Goal: Task Accomplishment & Management: Manage account settings

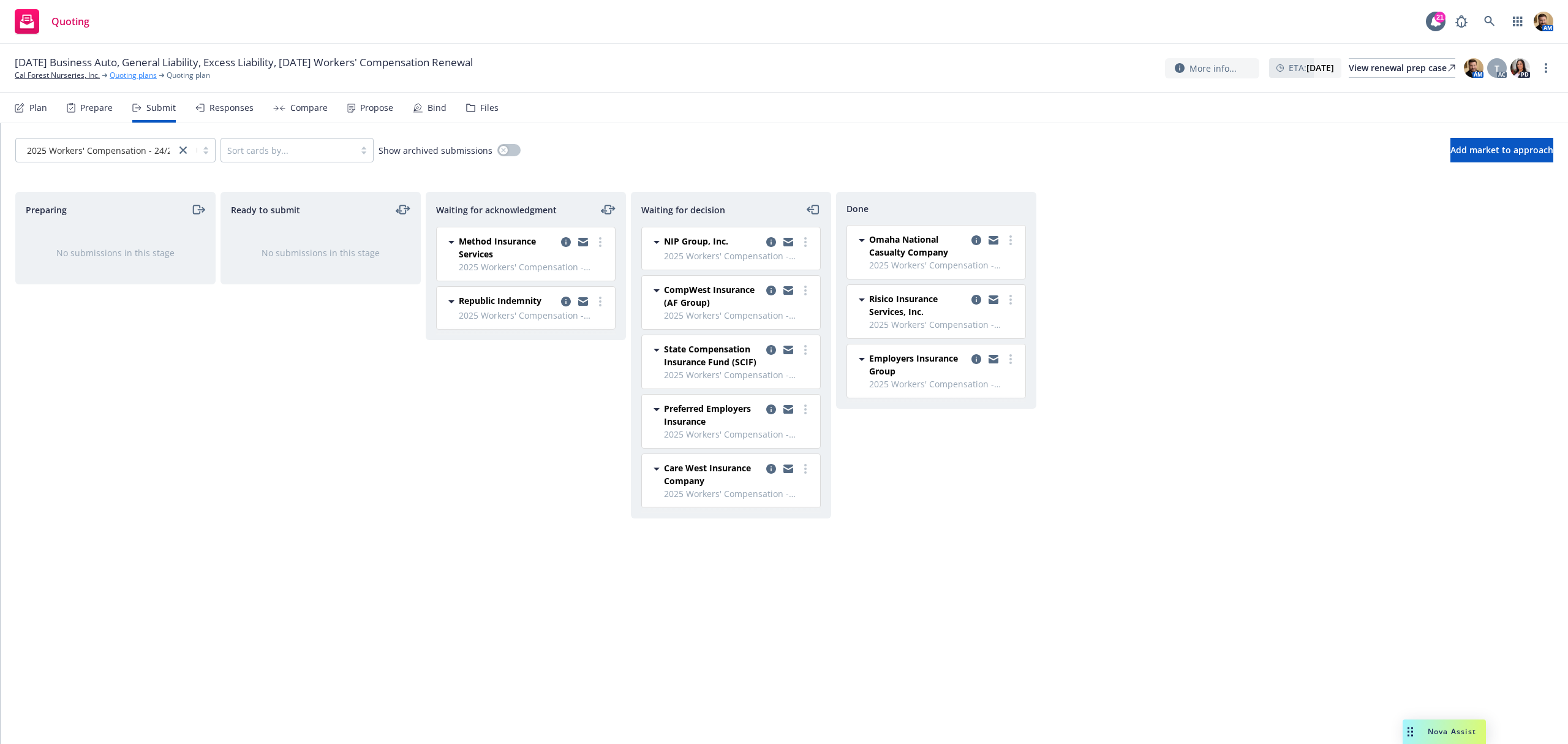
click at [148, 77] on link "Quoting plans" at bounding box center [133, 75] width 47 height 11
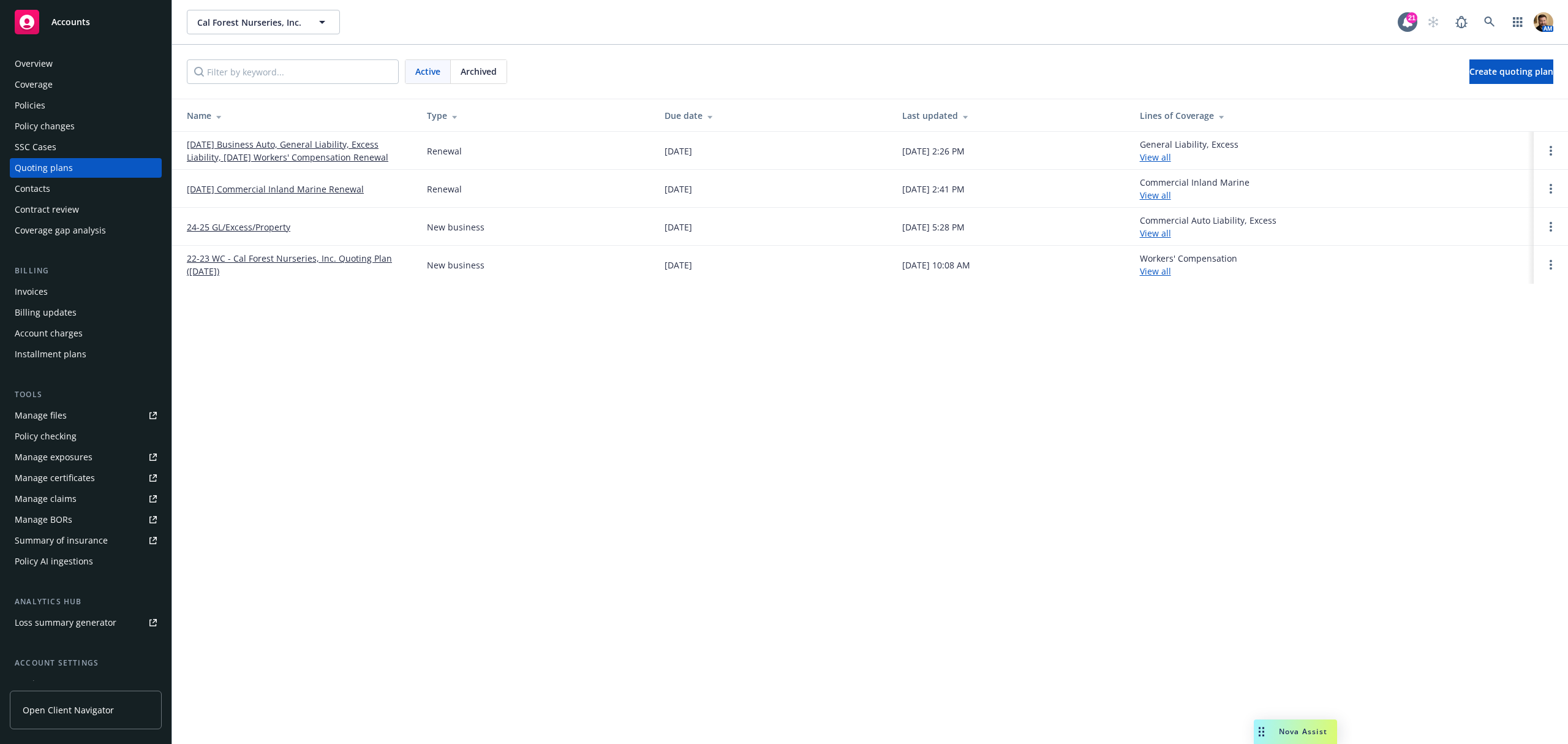
click at [31, 96] on div "Policies" at bounding box center [30, 106] width 31 height 20
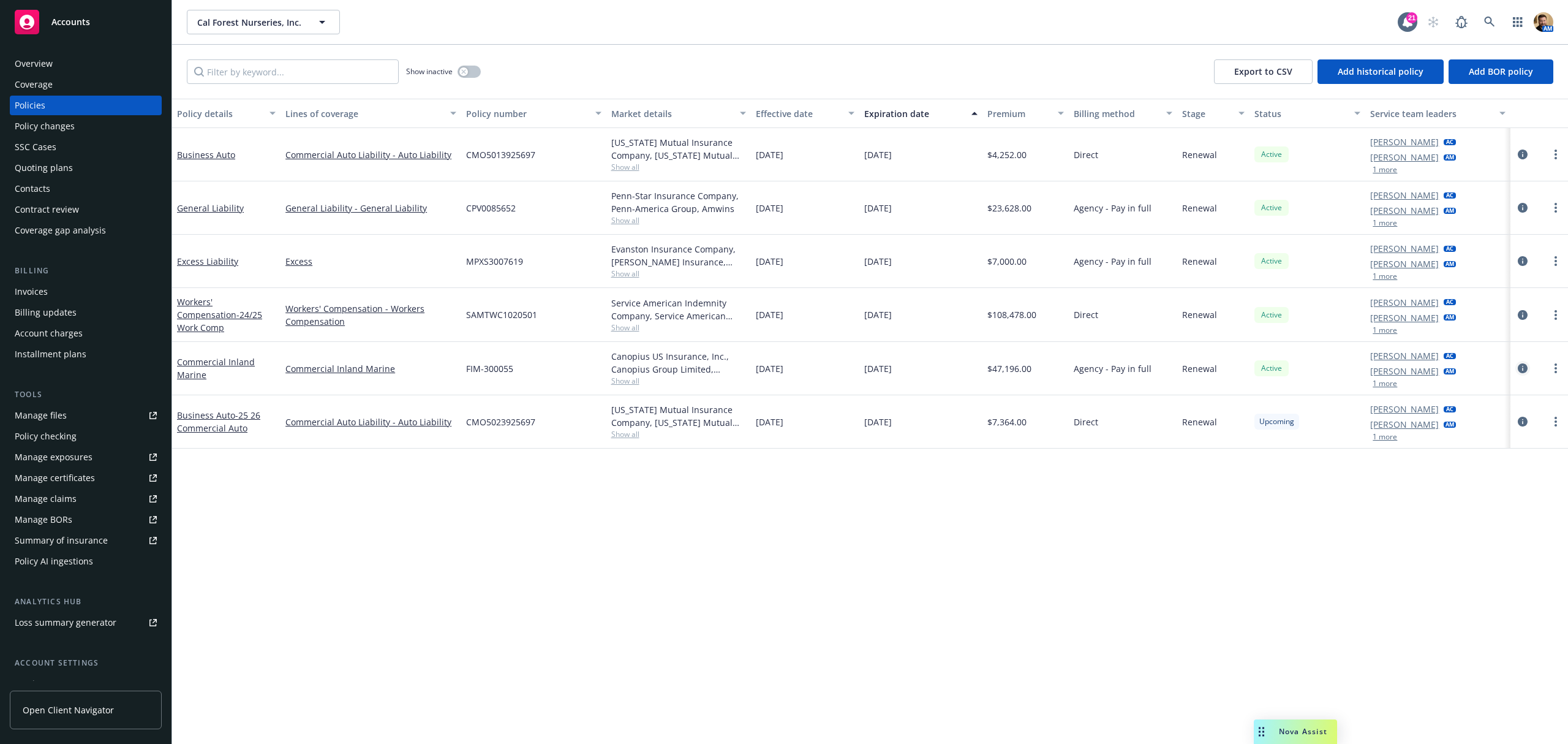
click at [1525, 368] on icon "circleInformation" at bounding box center [1523, 368] width 10 height 10
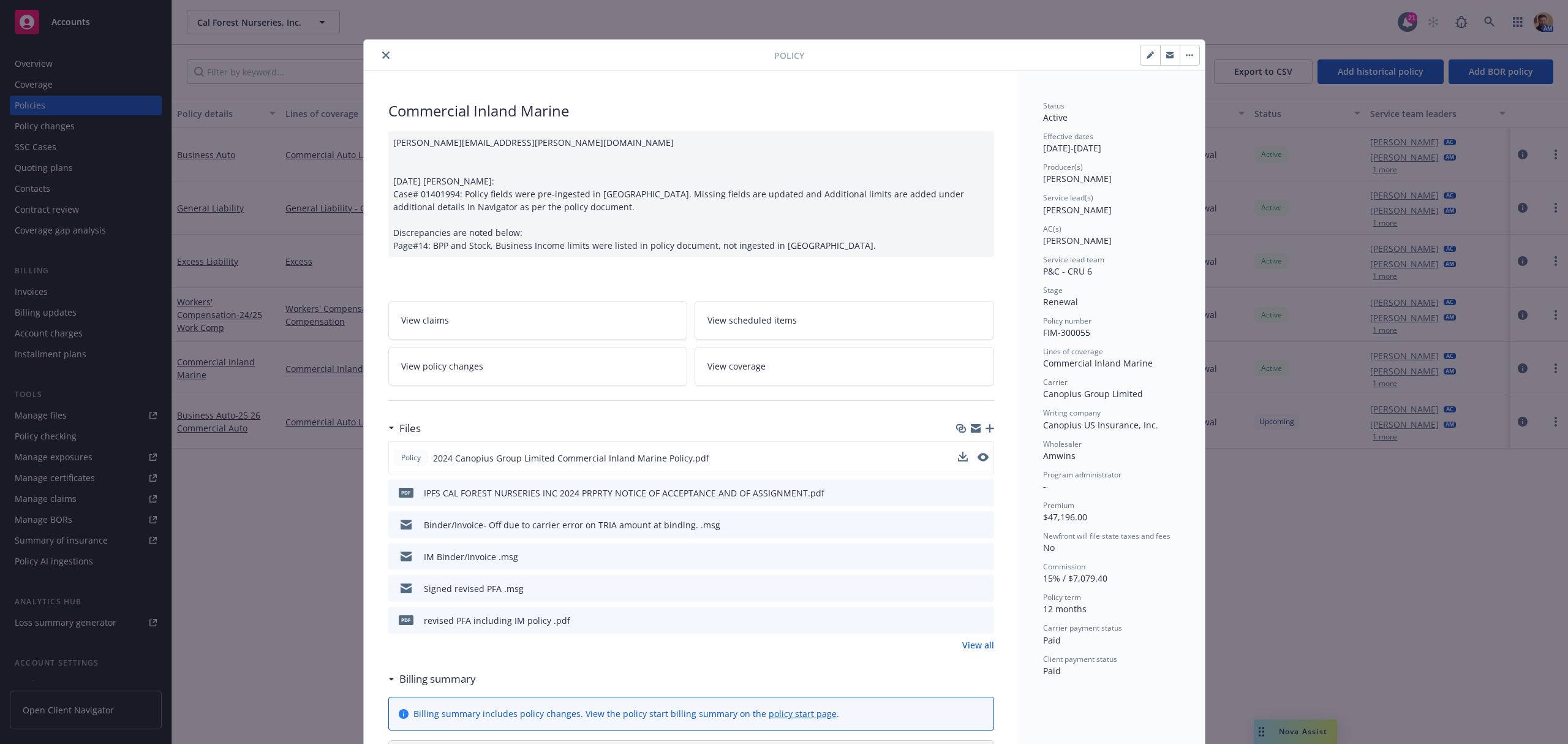
click at [978, 452] on button at bounding box center [983, 458] width 11 height 12
click at [979, 454] on icon "preview file" at bounding box center [981, 457] width 11 height 9
click at [382, 58] on icon "close" at bounding box center [386, 55] width 7 height 7
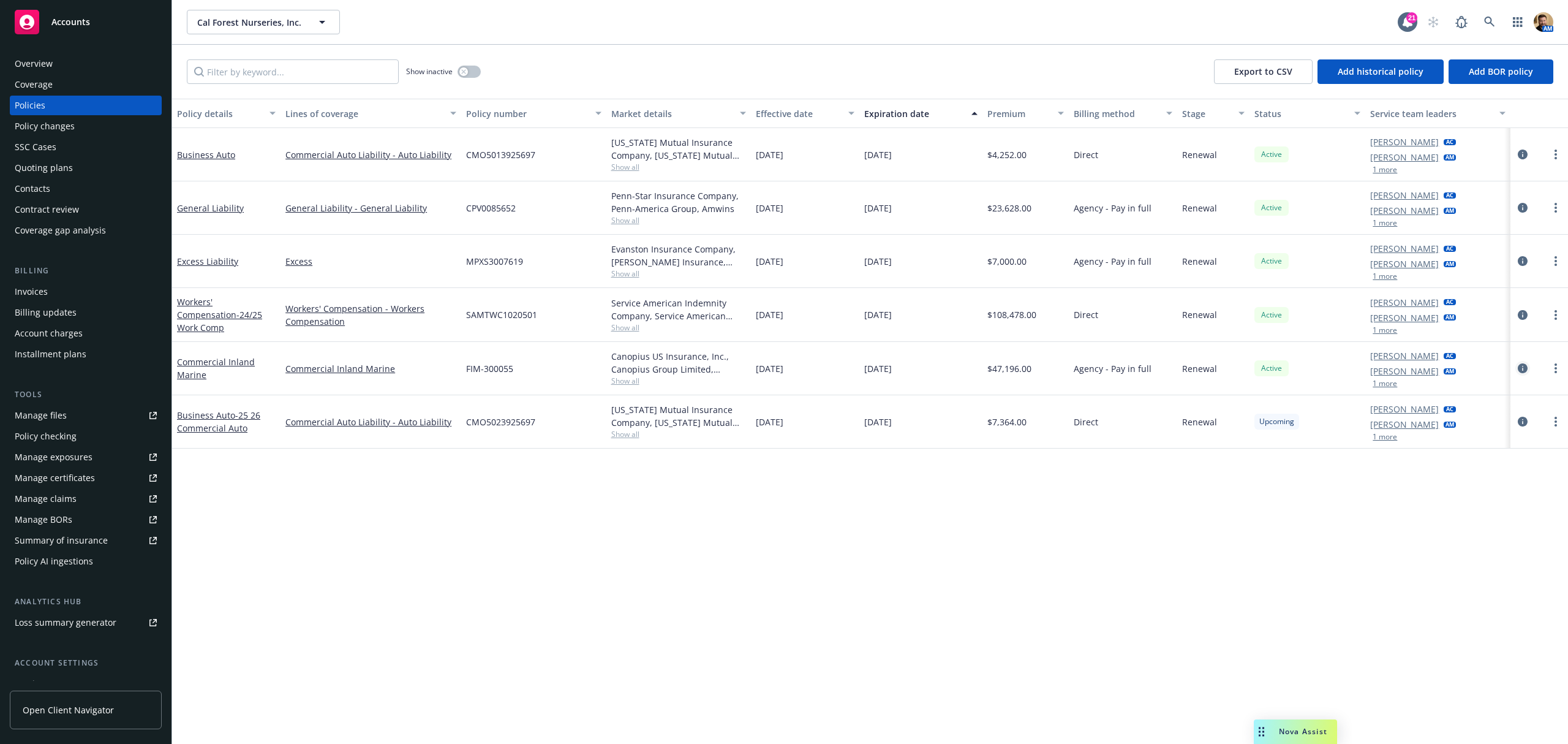
click at [1520, 367] on icon "circleInformation" at bounding box center [1523, 368] width 10 height 10
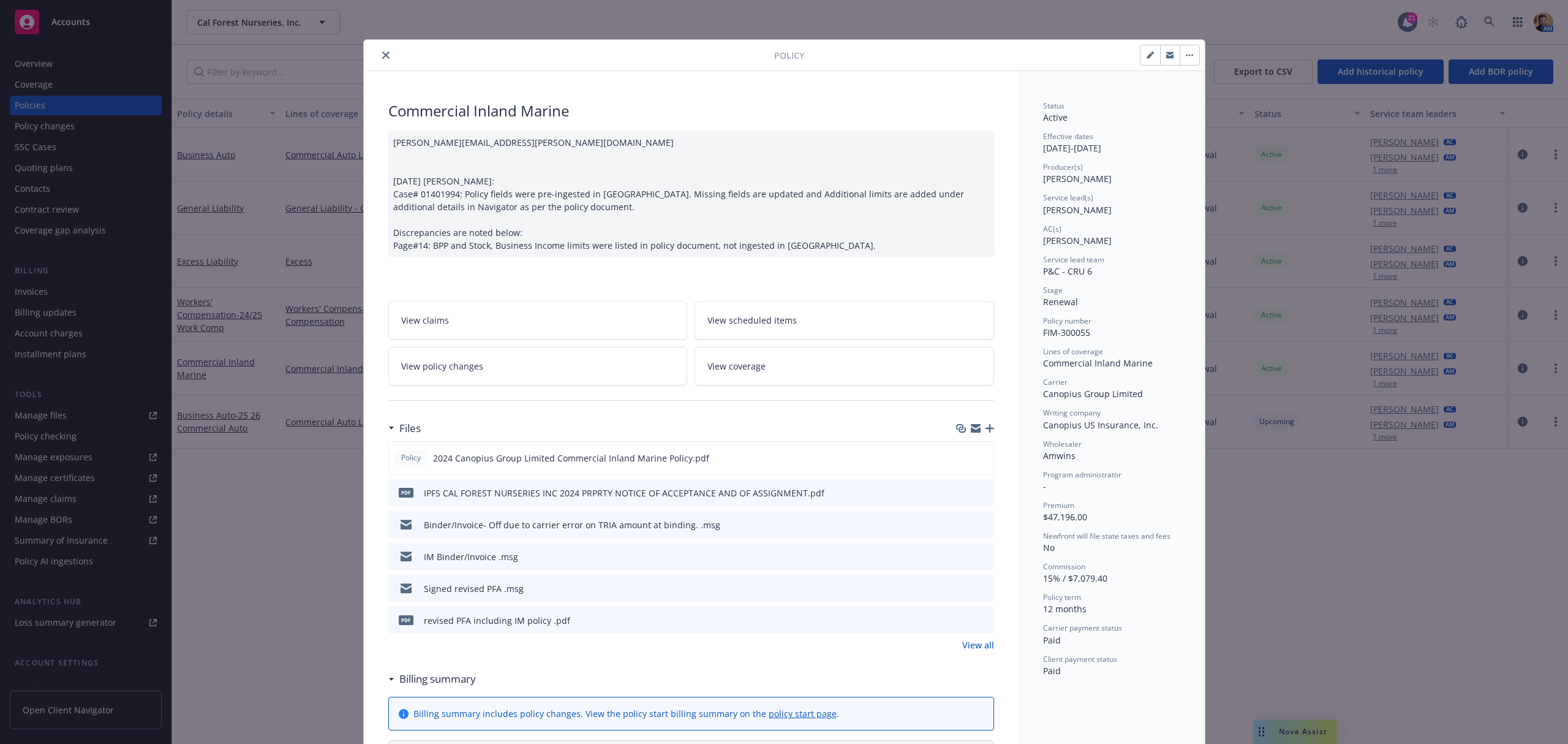
scroll to position [36, 0]
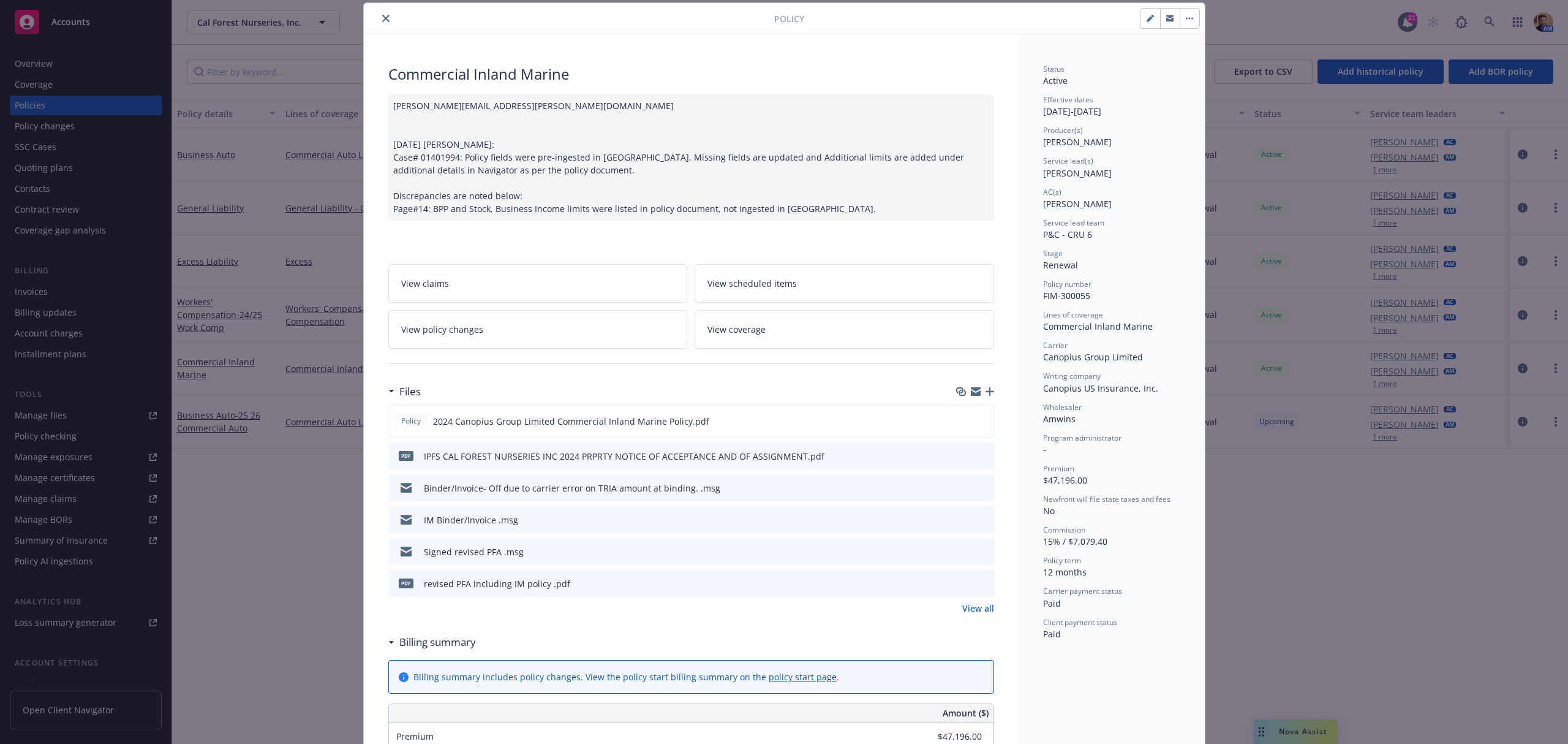
click at [738, 321] on link "View coverage" at bounding box center [845, 328] width 300 height 38
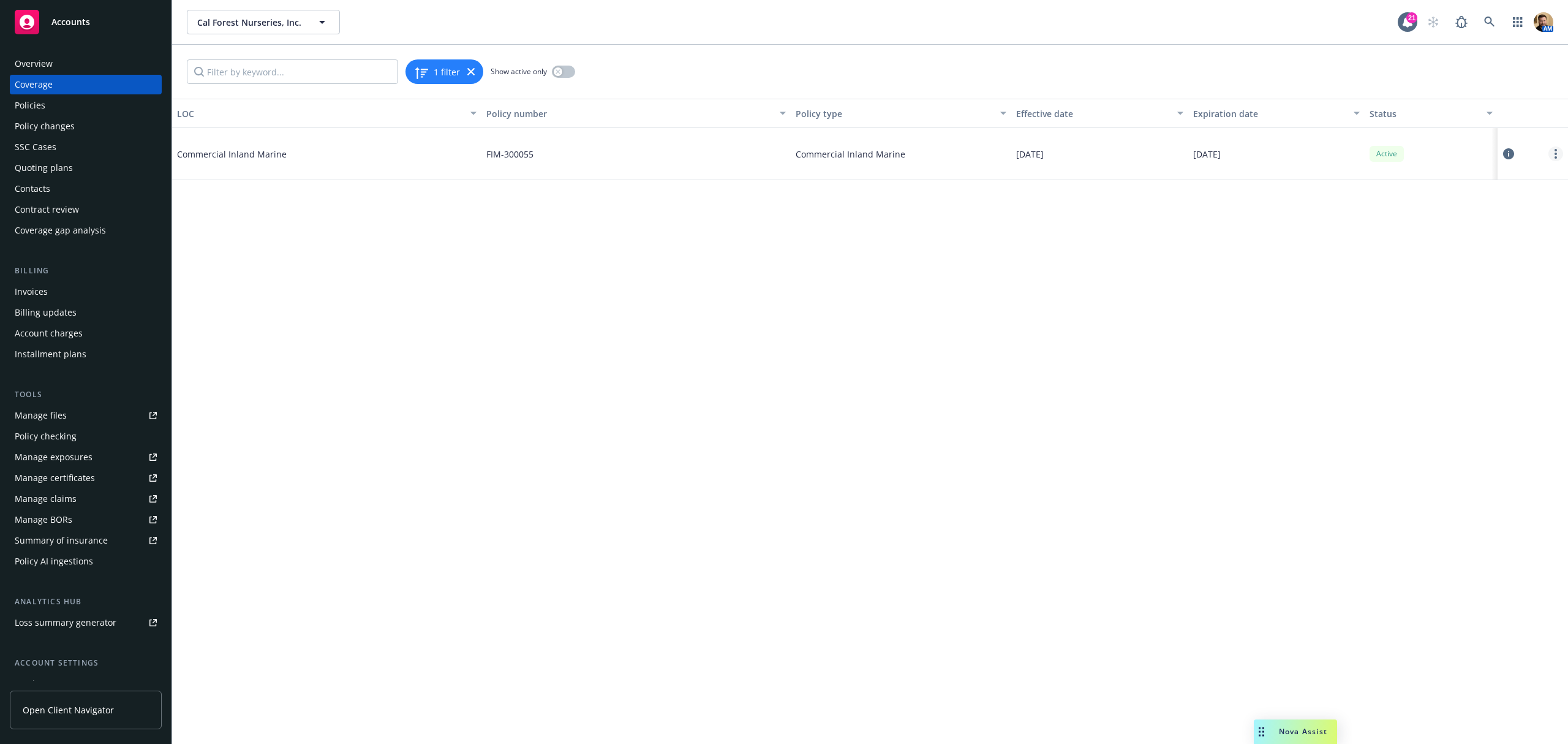
click at [1556, 154] on circle "more" at bounding box center [1556, 154] width 3 height 3
click at [1445, 181] on link "Edit coverage" at bounding box center [1482, 179] width 162 height 25
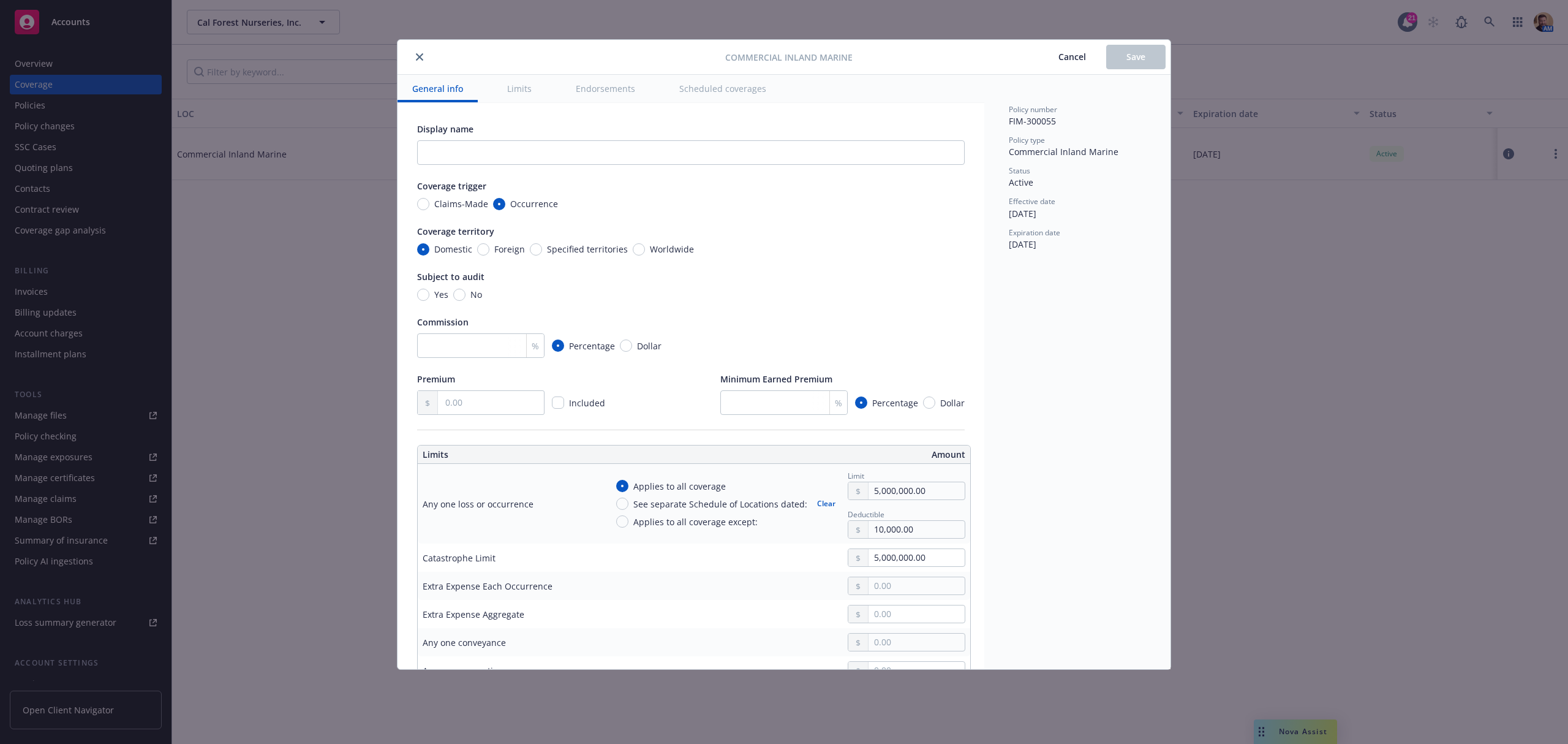
click at [422, 57] on icon "close" at bounding box center [420, 57] width 7 height 7
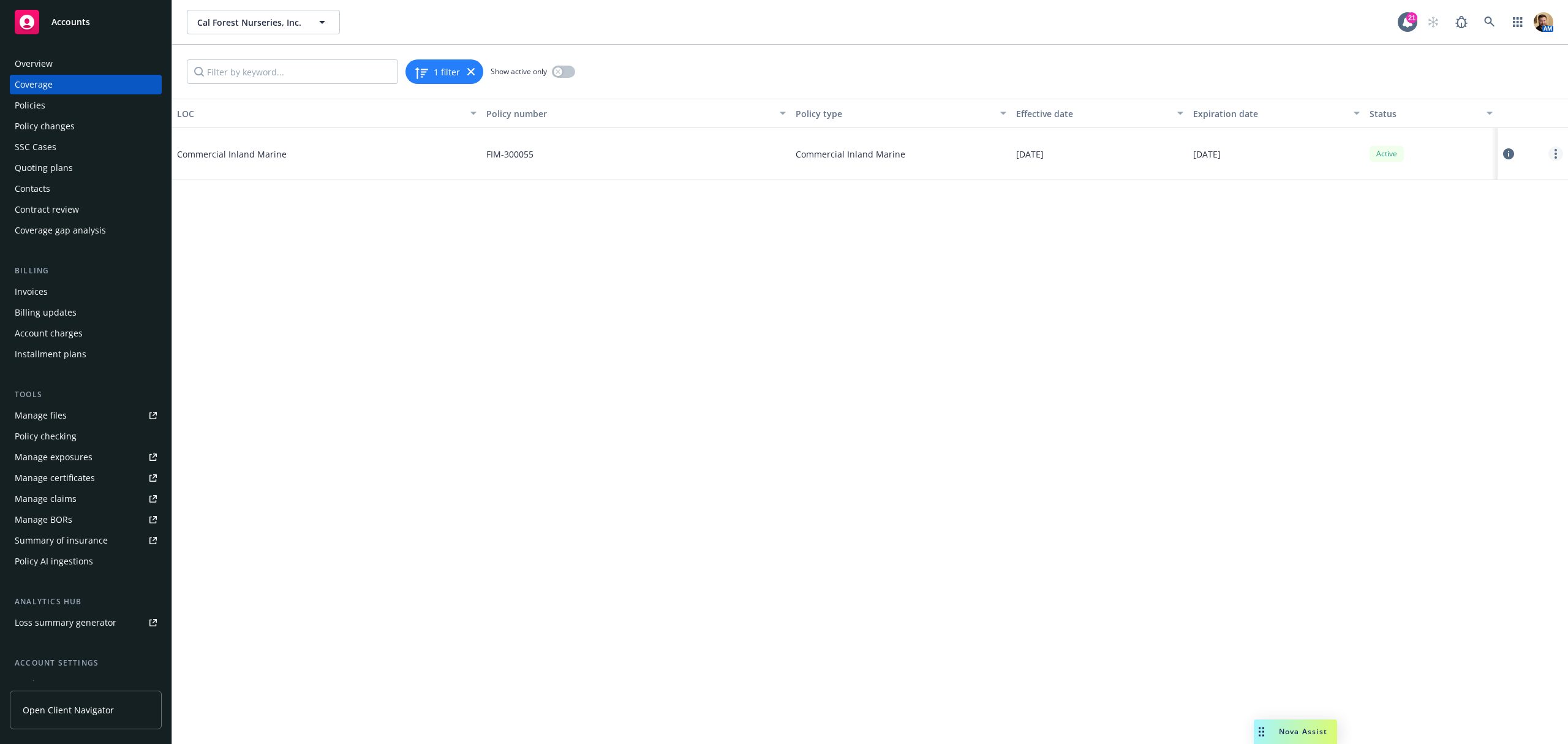
click at [1559, 154] on link "more" at bounding box center [1556, 154] width 15 height 15
click at [1240, 242] on div "LOC Policy number Policy type Effective date Expiration date Status Commercial …" at bounding box center [870, 421] width 1396 height 645
click at [1556, 154] on circle "more" at bounding box center [1556, 154] width 3 height 3
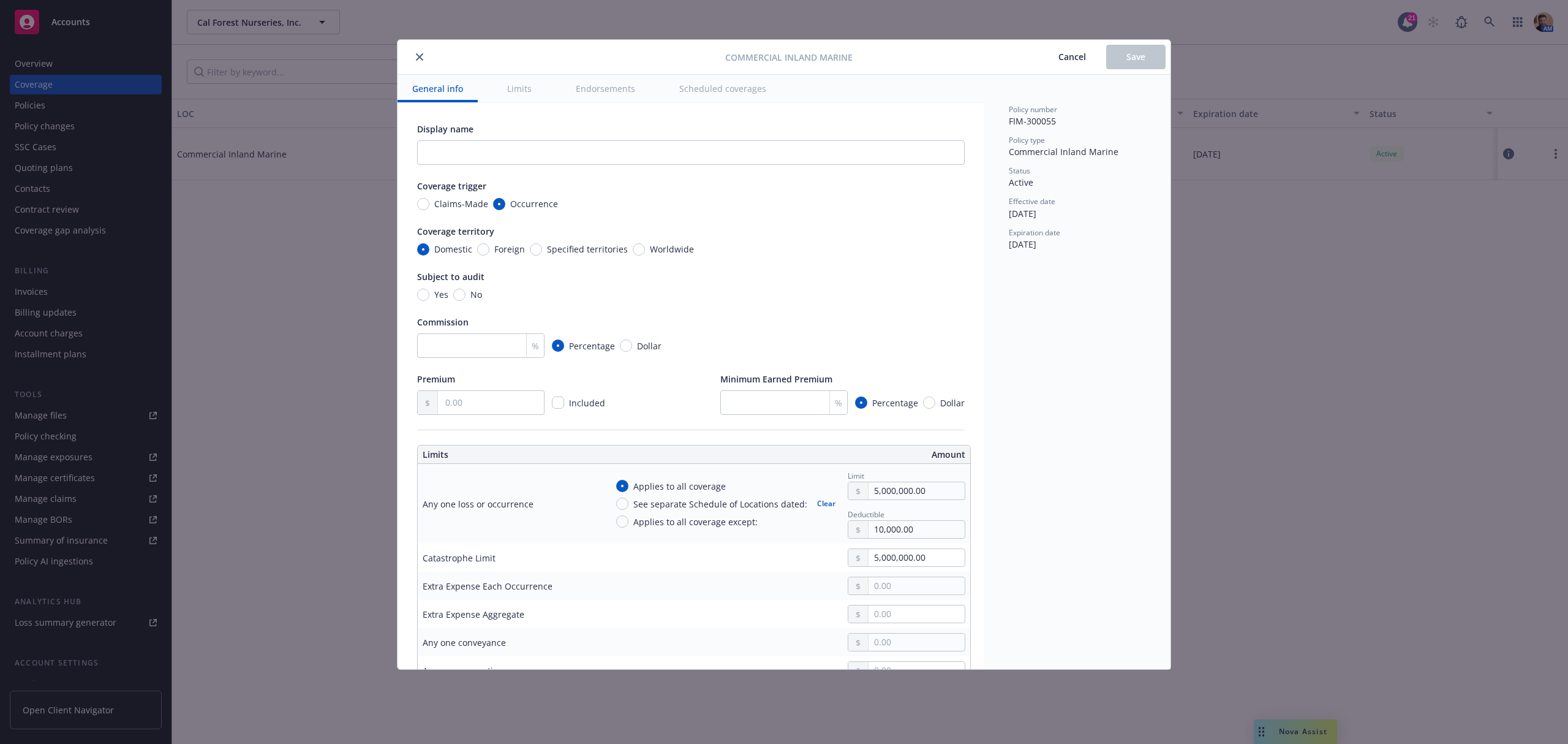
click at [424, 57] on button "close" at bounding box center [420, 57] width 15 height 15
type textarea "x"
click at [415, 59] on button "close" at bounding box center [420, 57] width 15 height 15
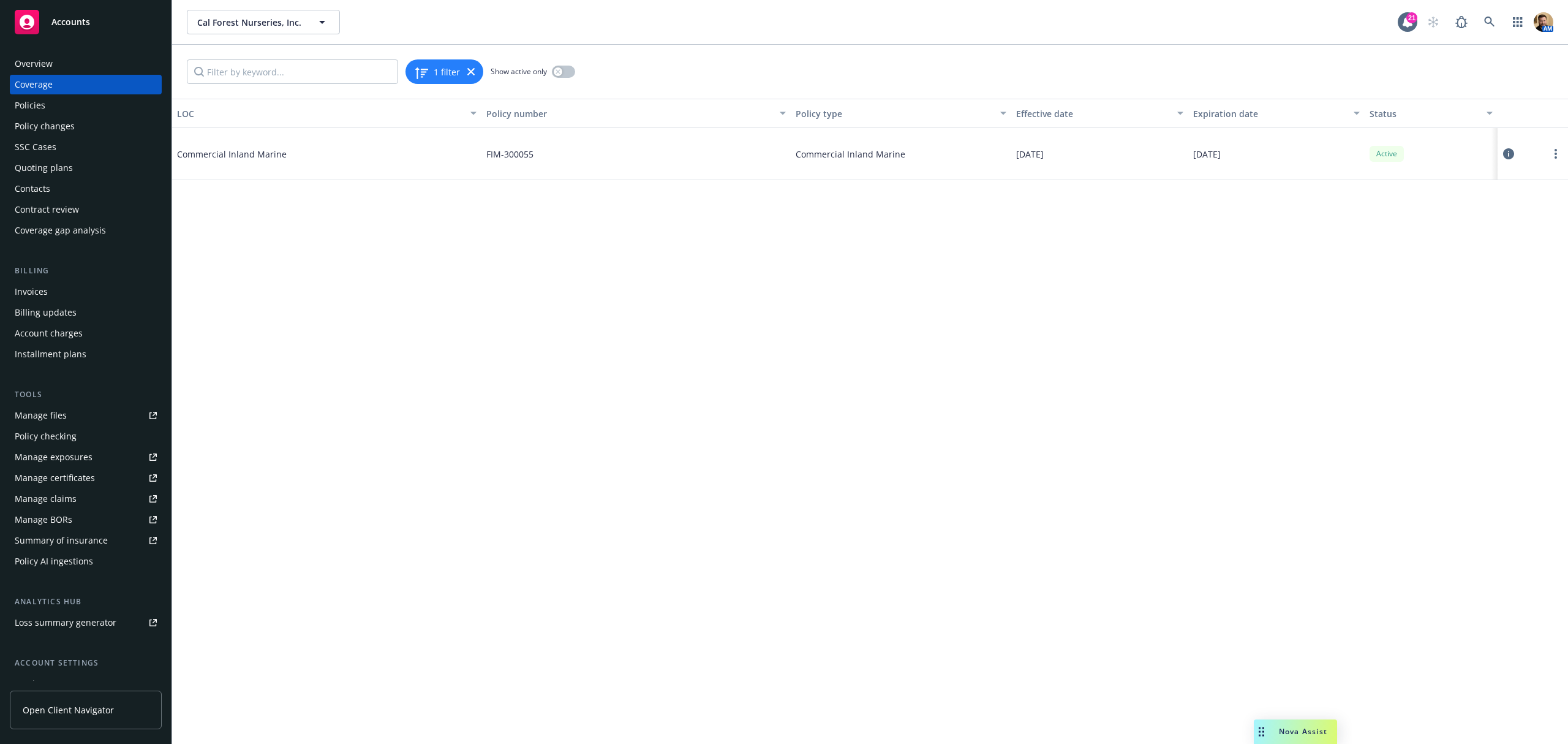
click at [57, 107] on div "Policies" at bounding box center [86, 106] width 142 height 20
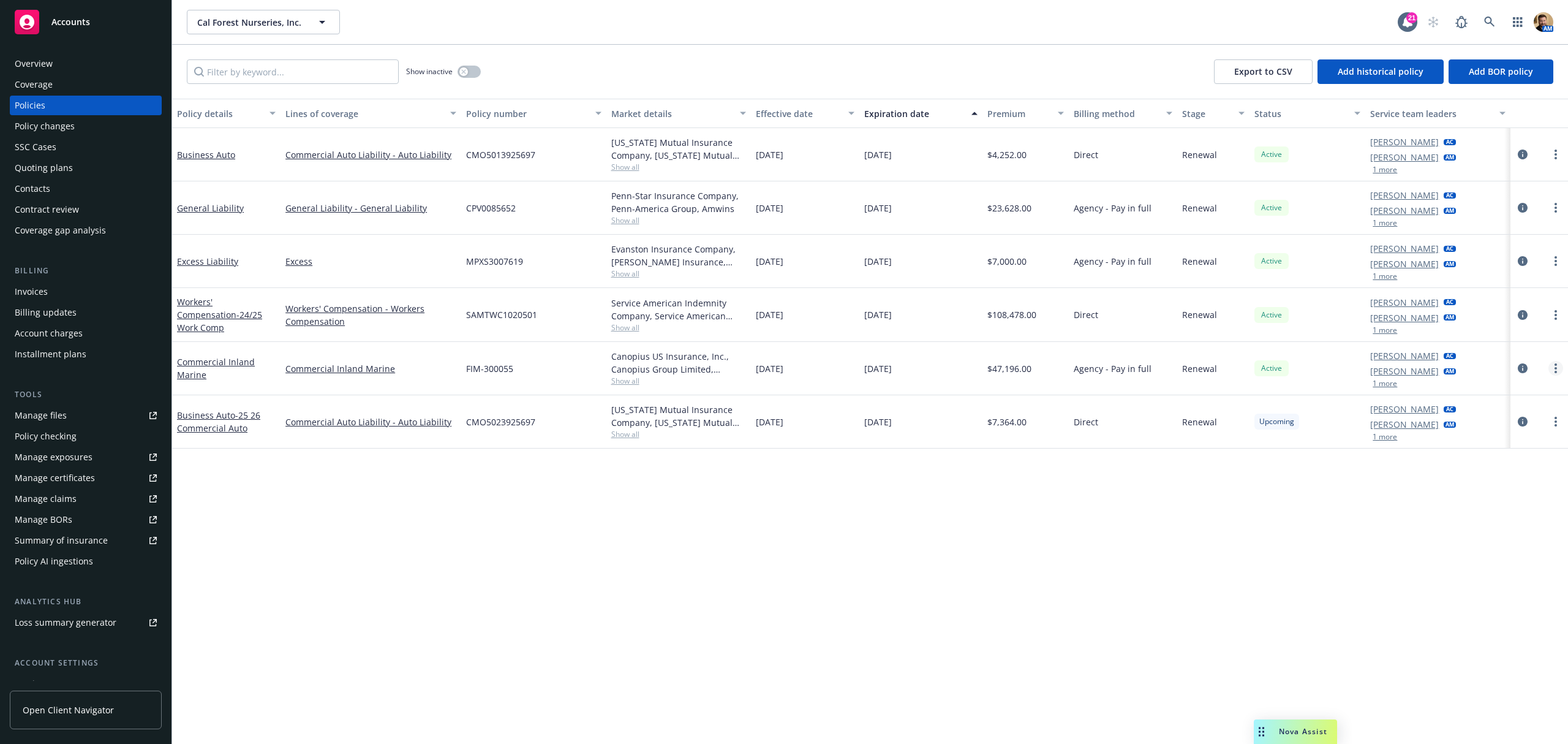
click at [1552, 368] on link "more" at bounding box center [1556, 368] width 15 height 15
click at [1490, 385] on link "Manage lines of coverage" at bounding box center [1491, 393] width 144 height 25
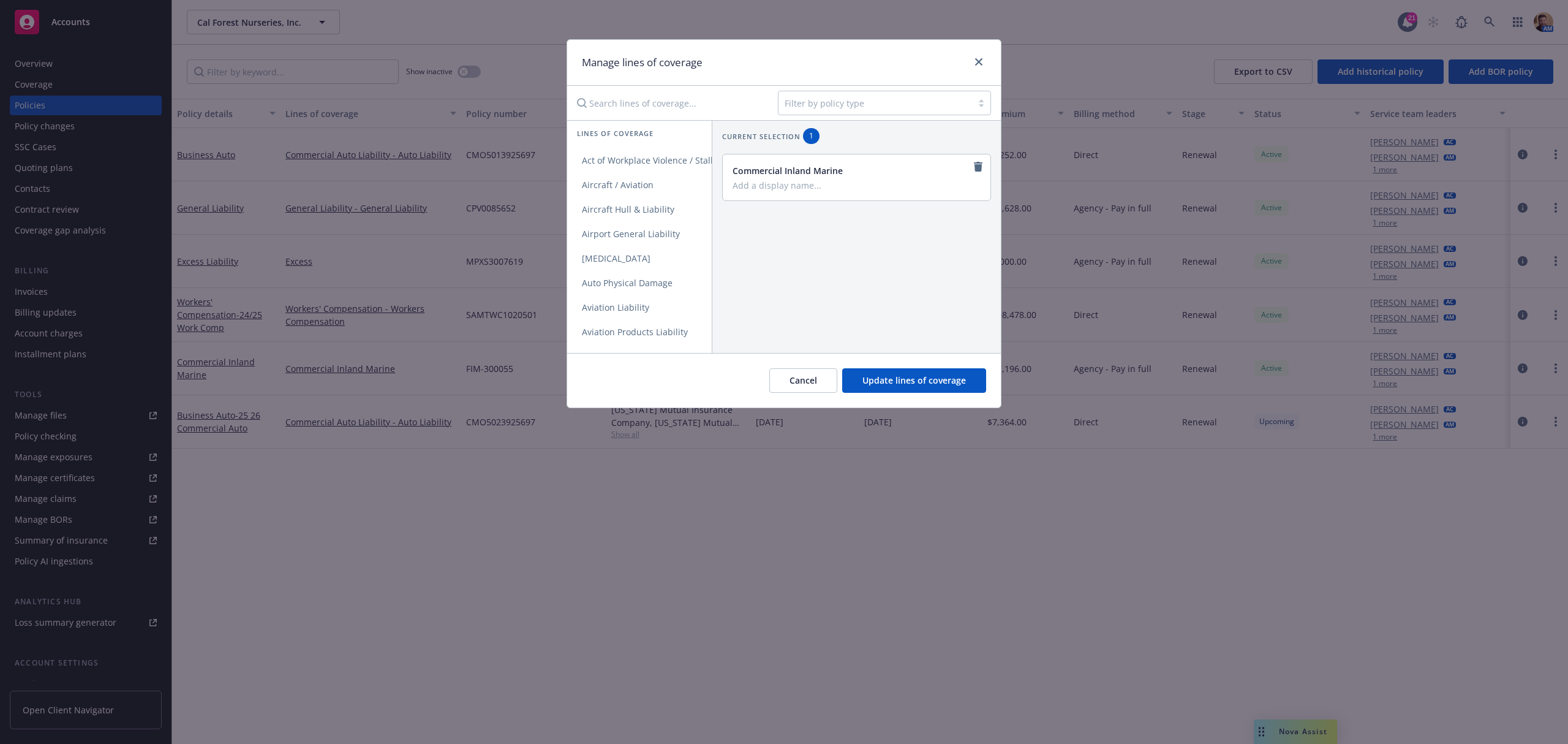
click at [855, 94] on div "Filter by policy type" at bounding box center [875, 103] width 193 height 20
type input "property"
click at [855, 128] on span "Commercial Property" at bounding box center [832, 134] width 86 height 12
click at [633, 164] on span "Commercial Property" at bounding box center [625, 160] width 115 height 12
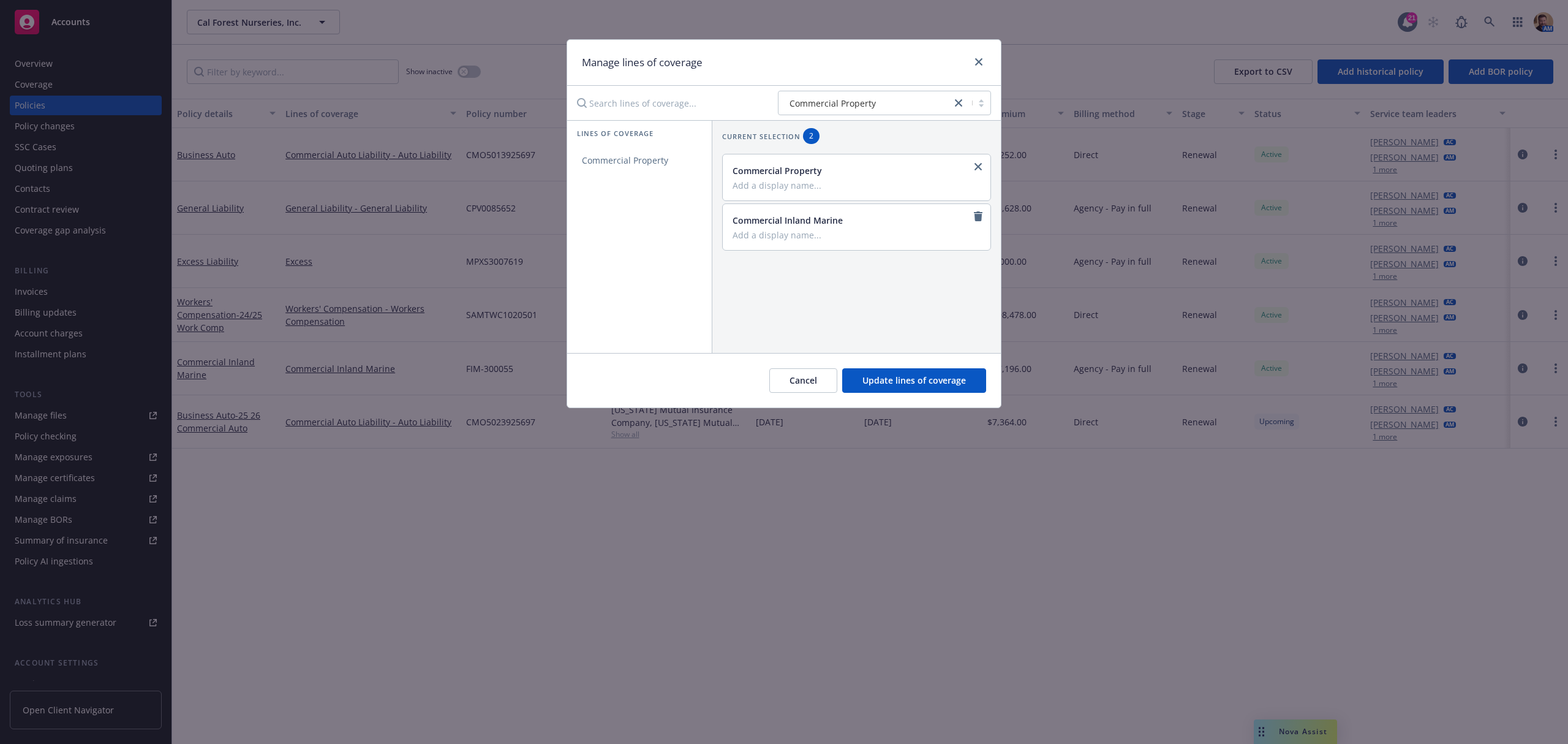
click at [642, 104] on input "Search lines of coverage..." at bounding box center [669, 103] width 199 height 25
type input "B"
click at [799, 186] on input "Add a display name..." at bounding box center [855, 185] width 246 height 11
type input "2"
click at [804, 373] on button "Cancel" at bounding box center [803, 381] width 68 height 25
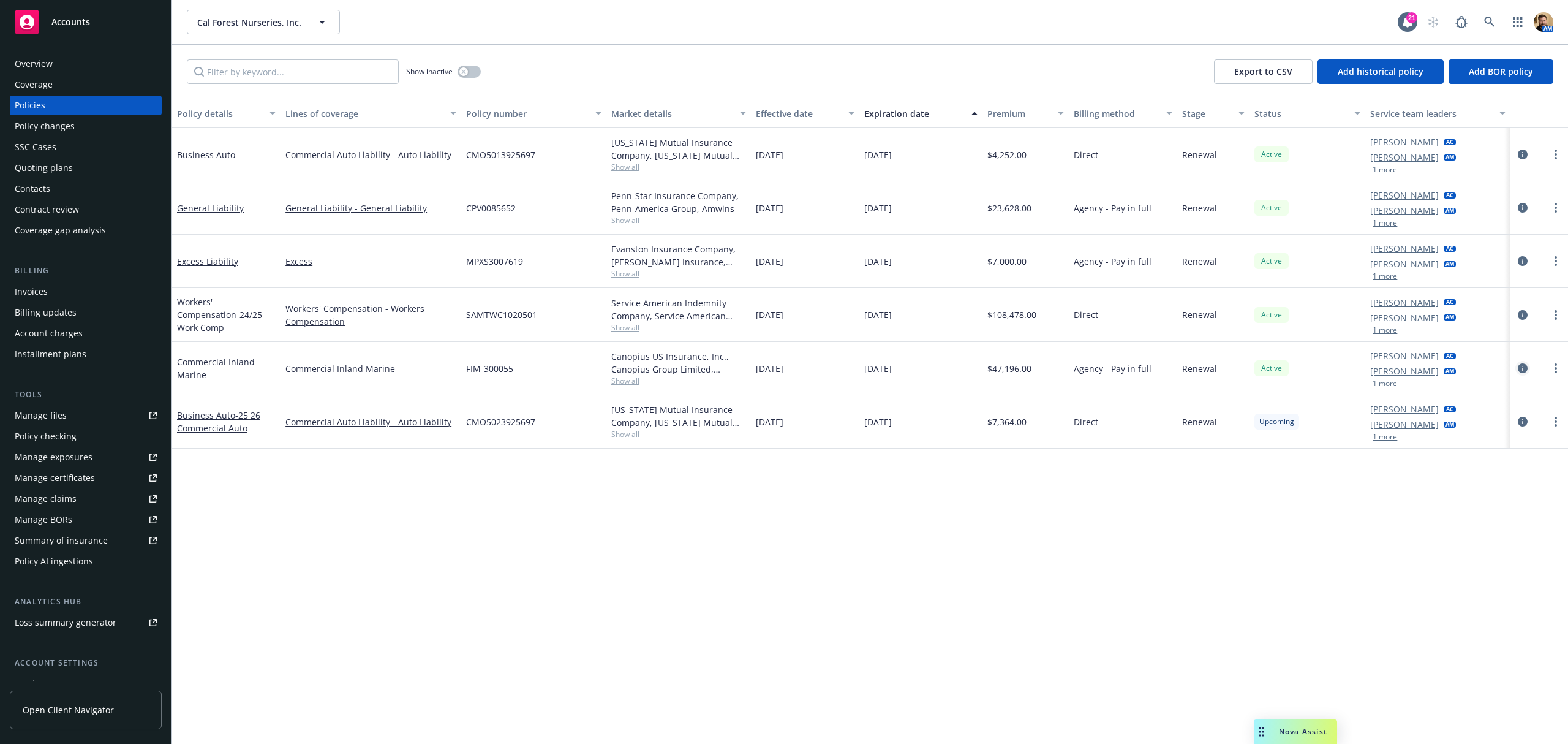
click at [1522, 367] on icon "circleInformation" at bounding box center [1523, 368] width 10 height 10
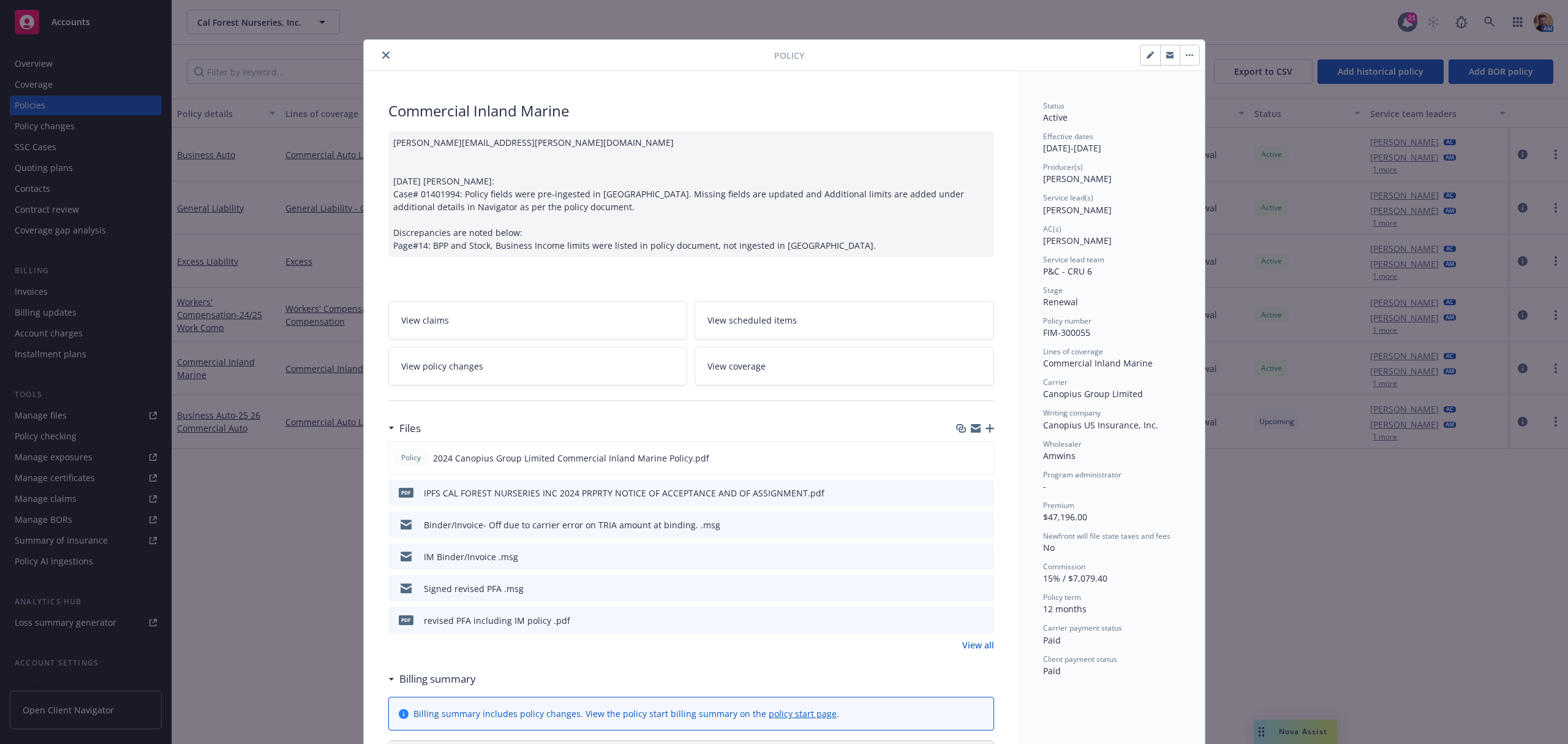
scroll to position [36, 0]
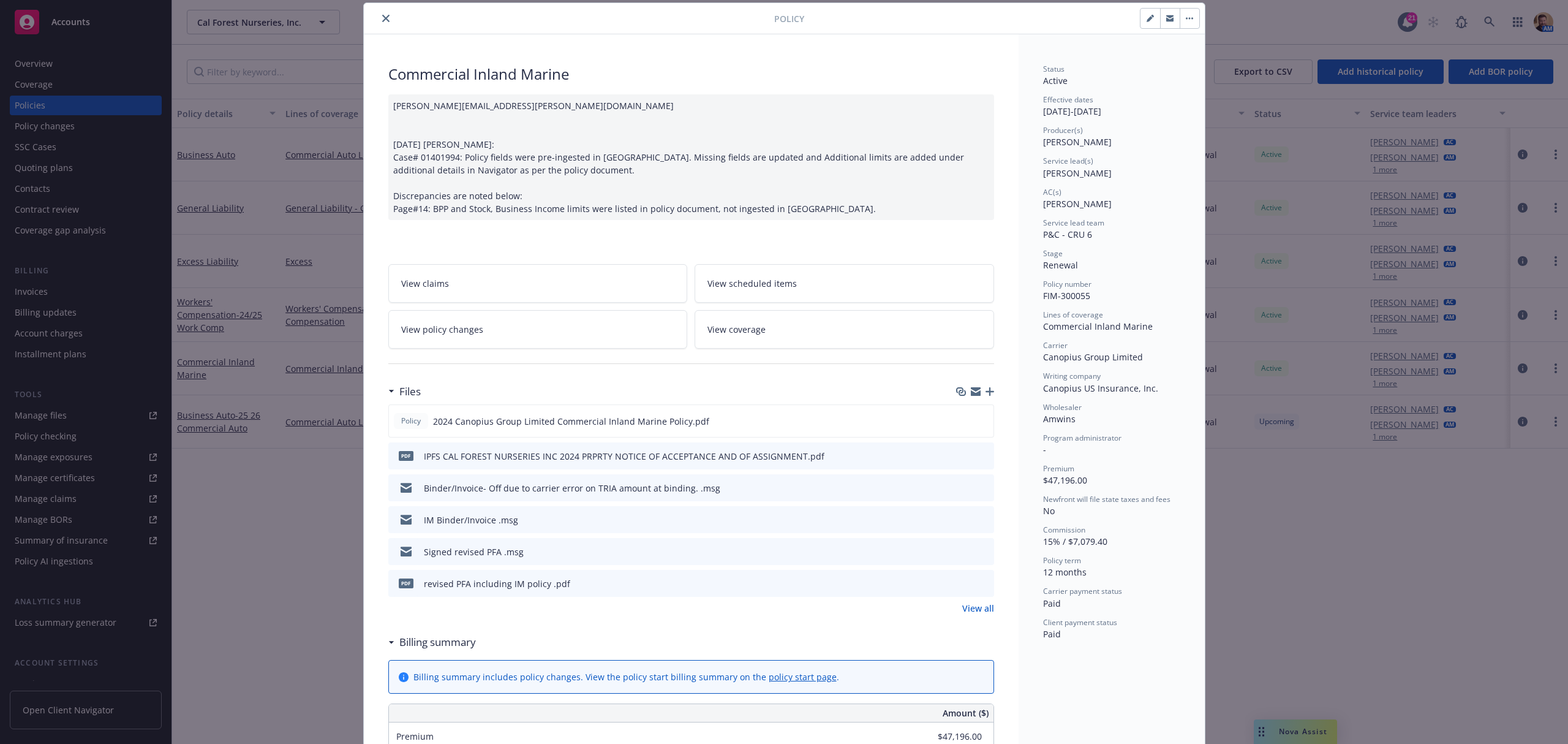
click at [1181, 15] on button "button" at bounding box center [1190, 19] width 20 height 20
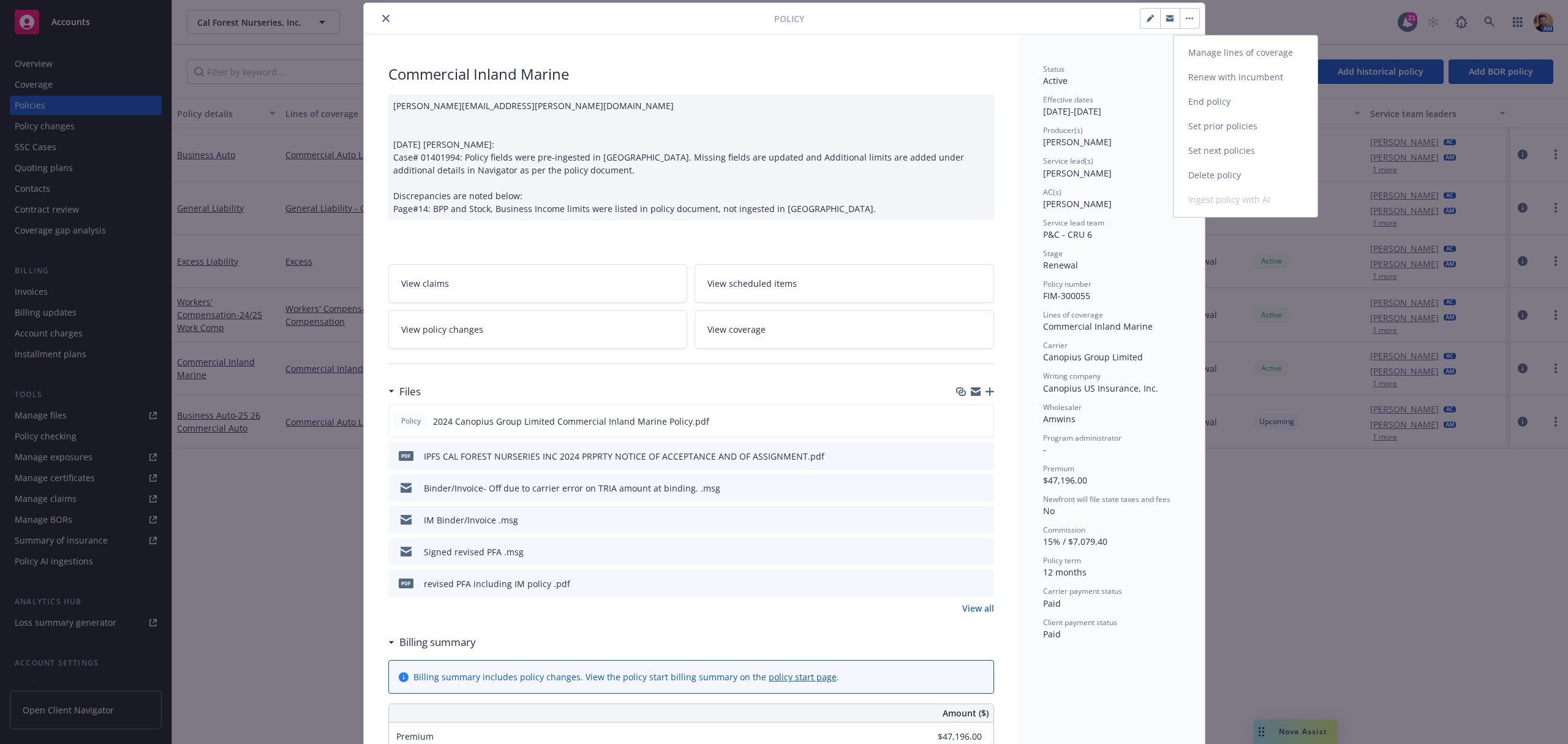
click at [1187, 54] on link "Manage lines of coverage" at bounding box center [1246, 53] width 144 height 25
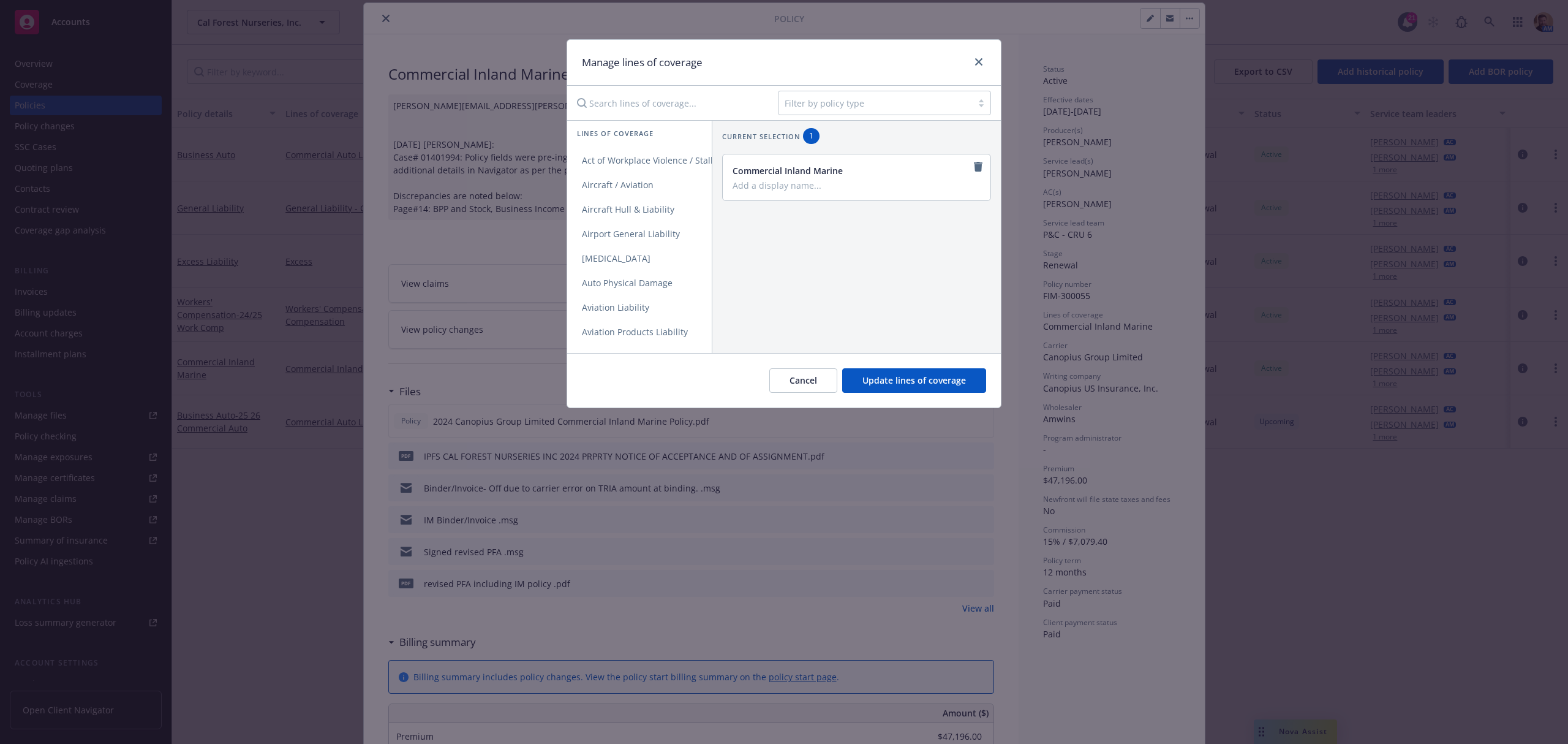
click at [828, 107] on div at bounding box center [875, 103] width 181 height 15
type input "property"
click at [831, 132] on span "Commercial Property" at bounding box center [832, 134] width 86 height 12
click at [641, 157] on span "Commercial Property" at bounding box center [625, 160] width 115 height 12
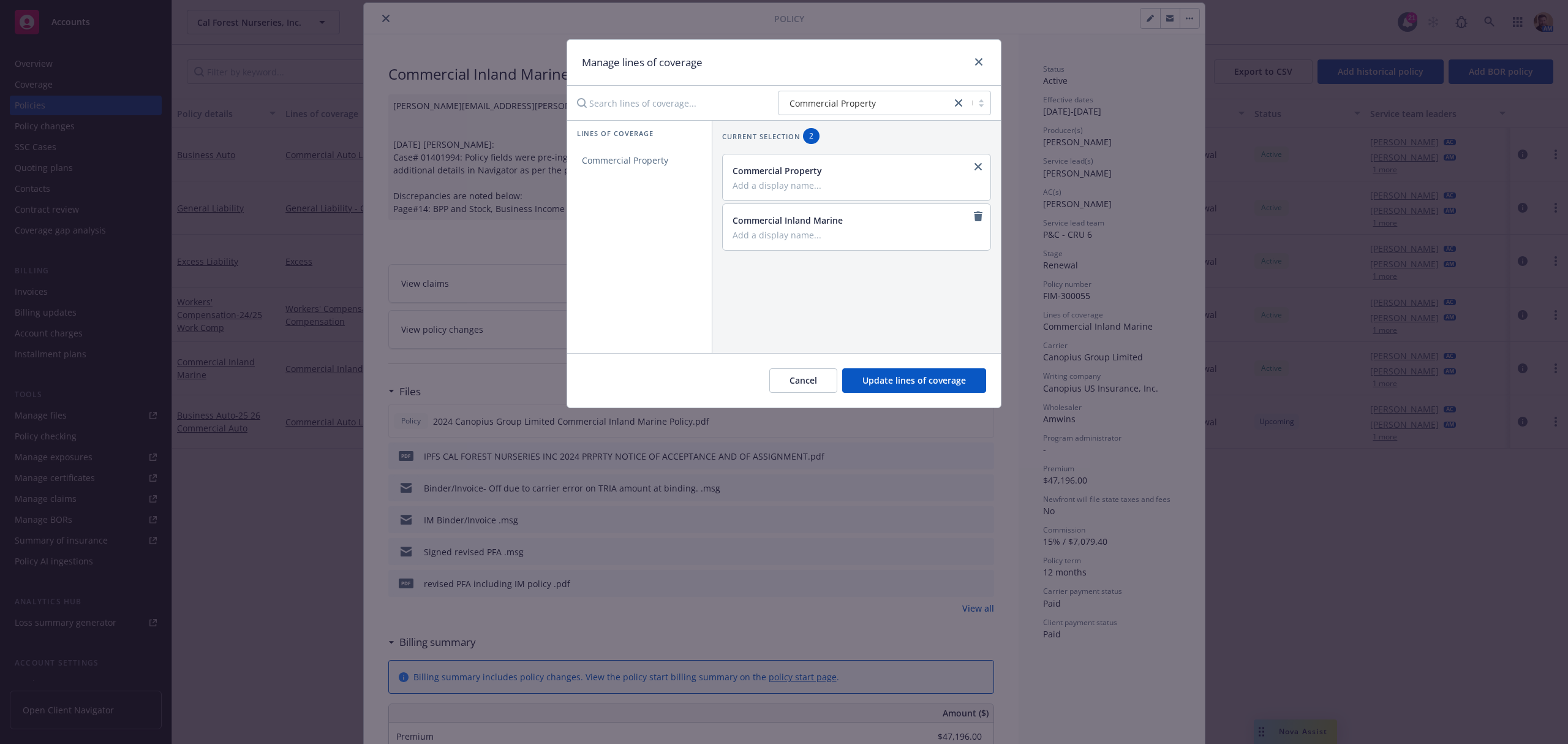
click at [766, 187] on input "Add a display name..." at bounding box center [855, 185] width 246 height 11
type input "24 25 Prop (BPP/BI)"
click at [778, 236] on input "Add a display name..." at bounding box center [855, 234] width 246 height 11
paste input "'m"
click at [808, 233] on input "24 25 I'm (Stock)" at bounding box center [855, 234] width 246 height 11
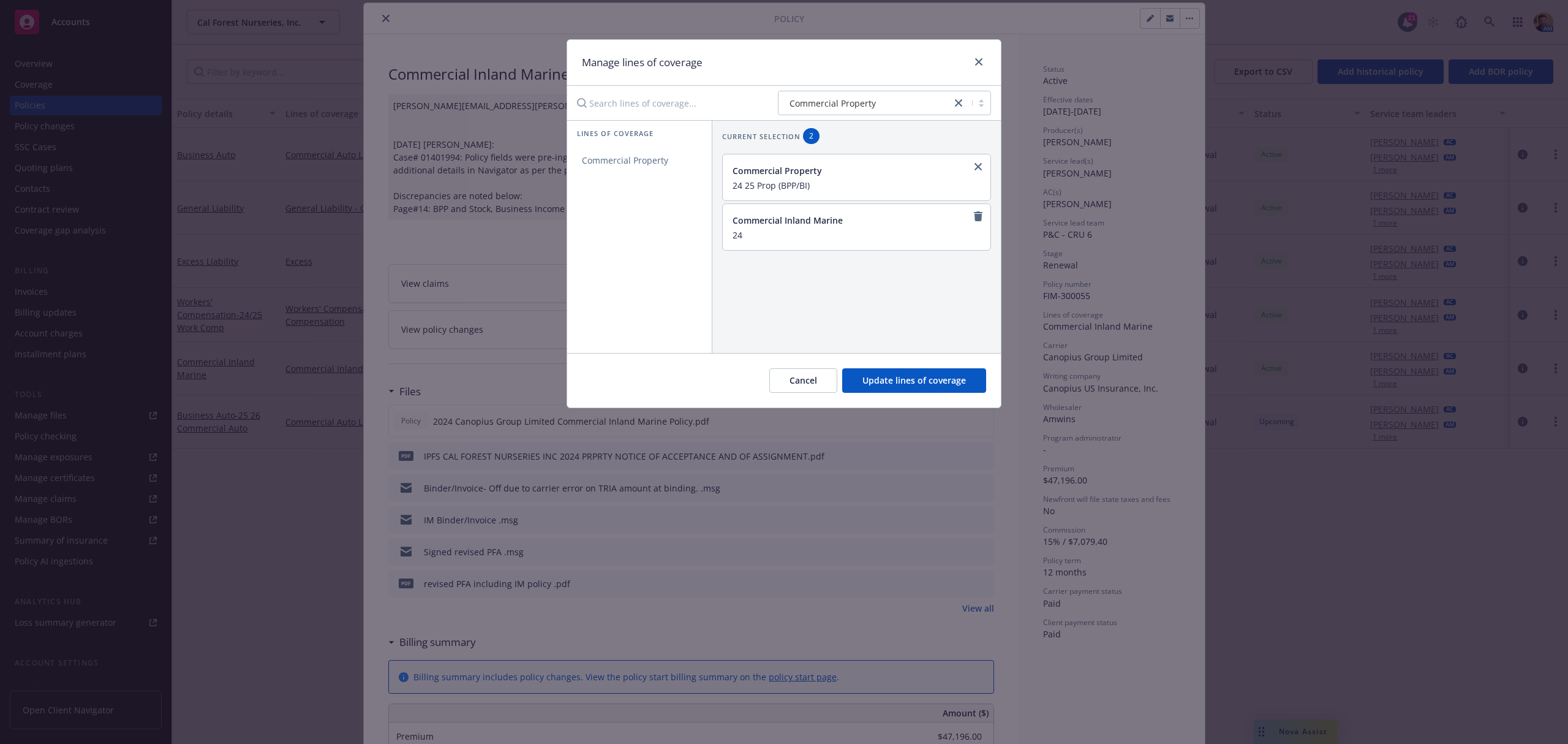
type input "2"
click at [808, 313] on div "Current selection 2 Commercial Property 24 25 Prop (BPP/BI) Commercial Inland M…" at bounding box center [856, 236] width 289 height 233
click at [974, 216] on icon "remove" at bounding box center [979, 216] width 9 height 10
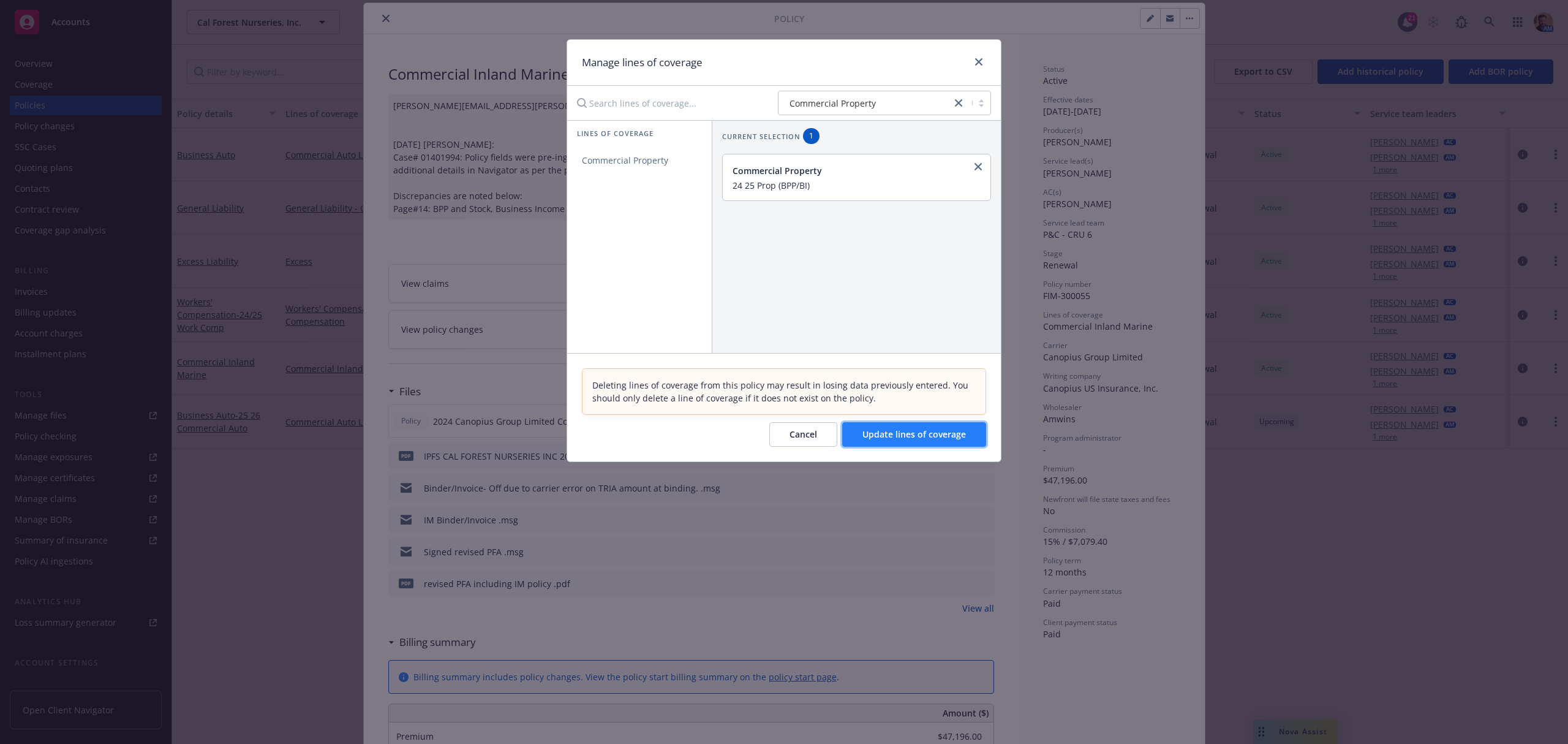
click at [900, 437] on span "Update lines of coverage" at bounding box center [914, 434] width 104 height 12
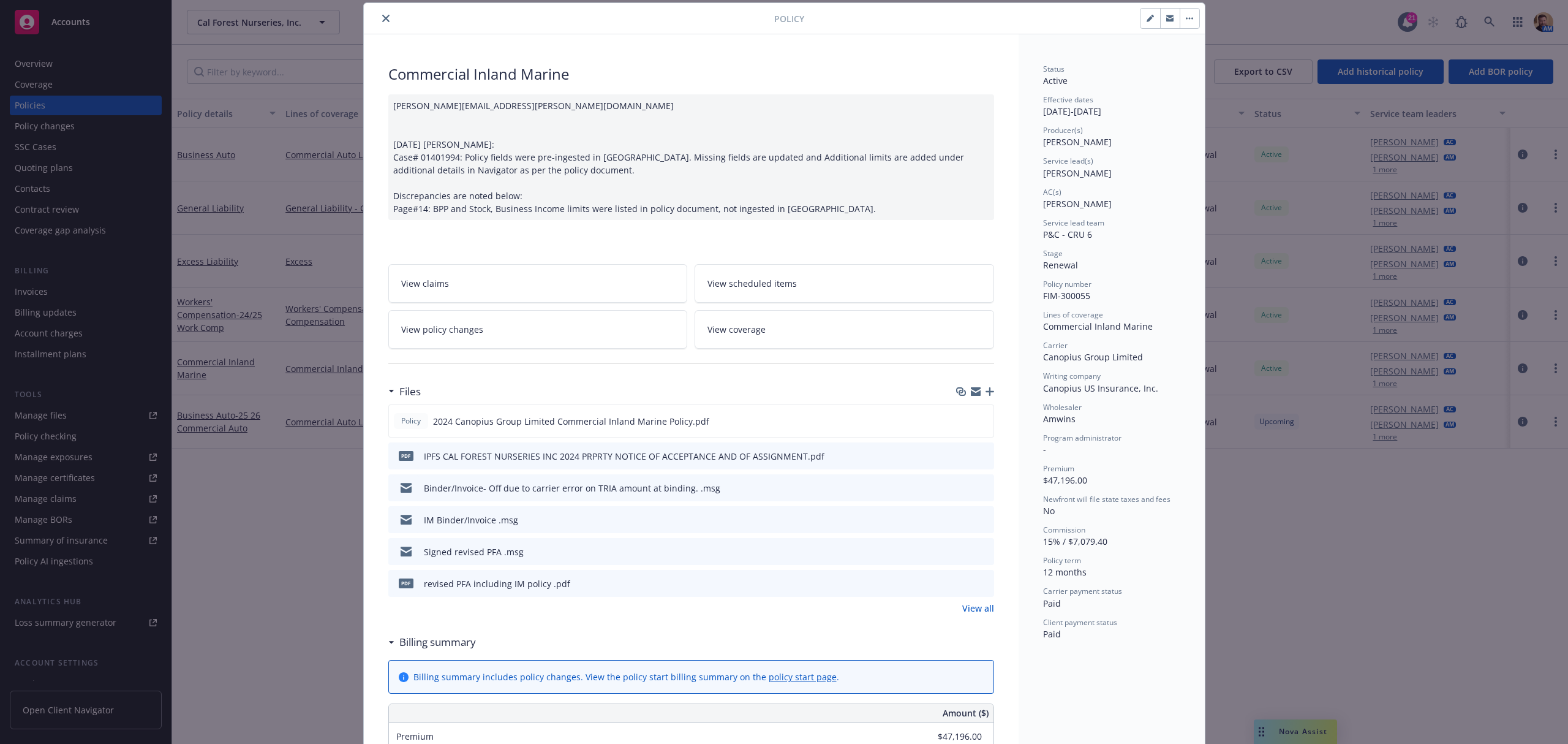
click at [26, 172] on div "Policy Commercial Inland Marine [PERSON_NAME][EMAIL_ADDRESS][PERSON_NAME][DOMAI…" at bounding box center [784, 372] width 1568 height 744
click at [382, 19] on icon "close" at bounding box center [386, 19] width 7 height 7
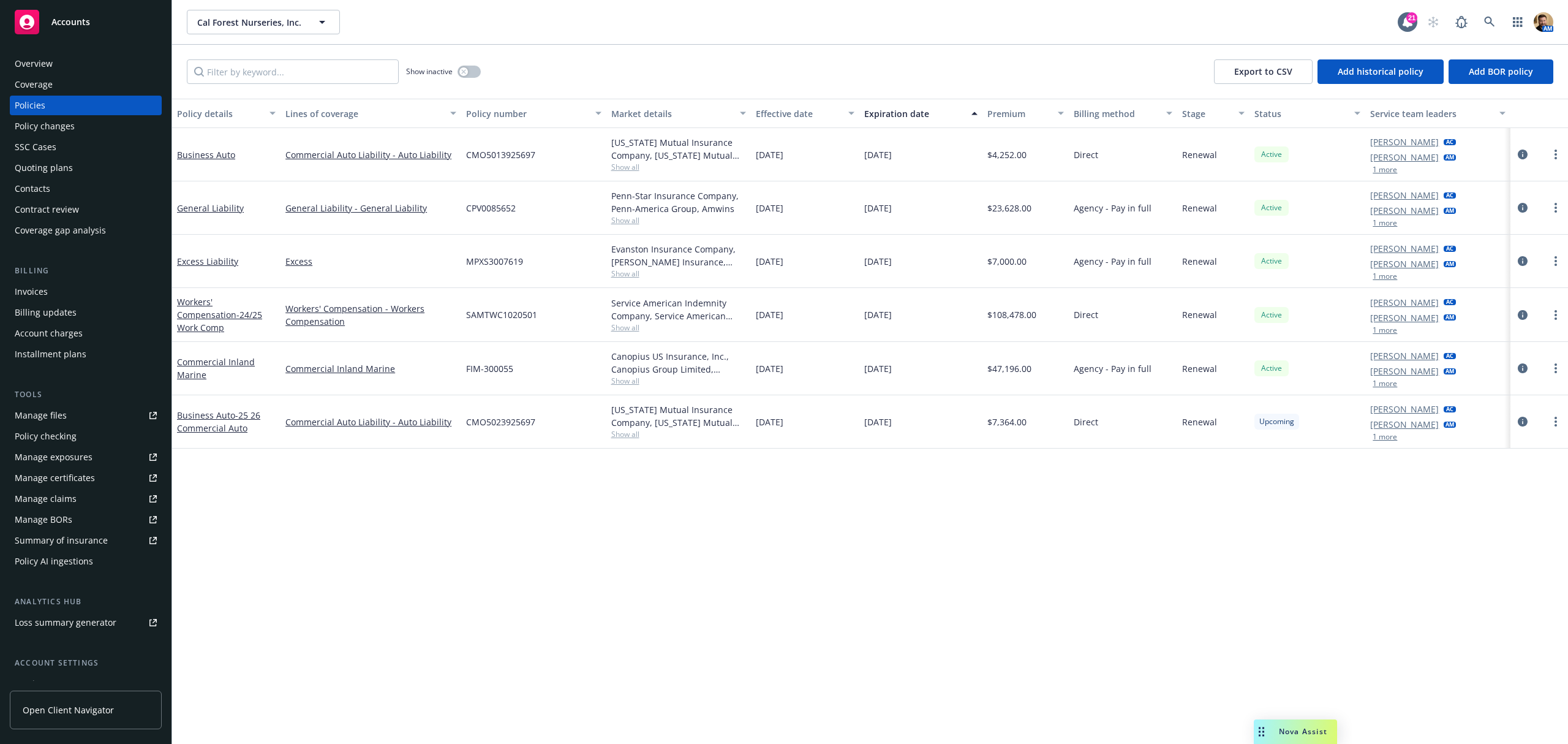
click at [57, 170] on div "Quoting plans" at bounding box center [44, 168] width 59 height 20
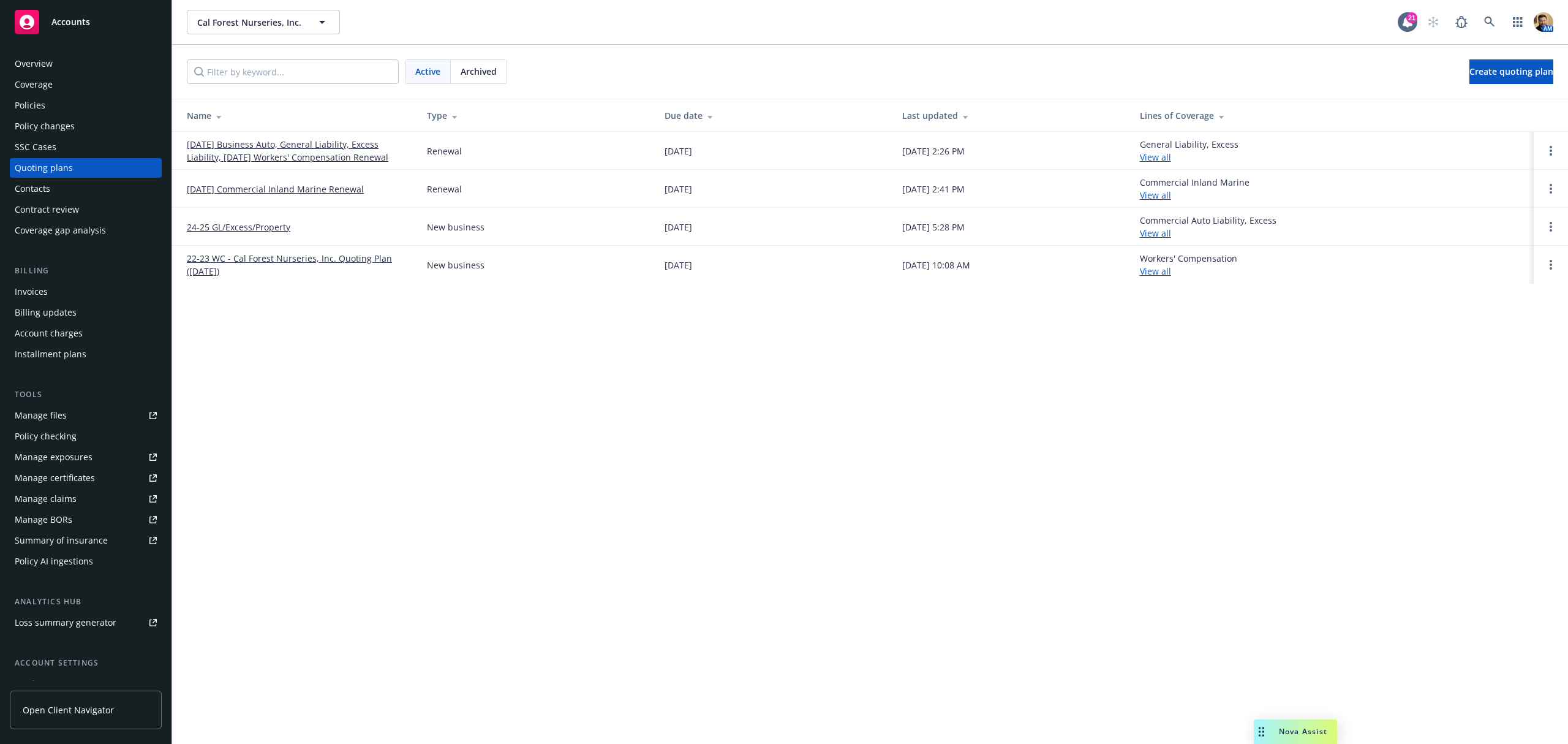
click at [294, 187] on link "[DATE] Commercial Inland Marine Renewal" at bounding box center [275, 189] width 177 height 12
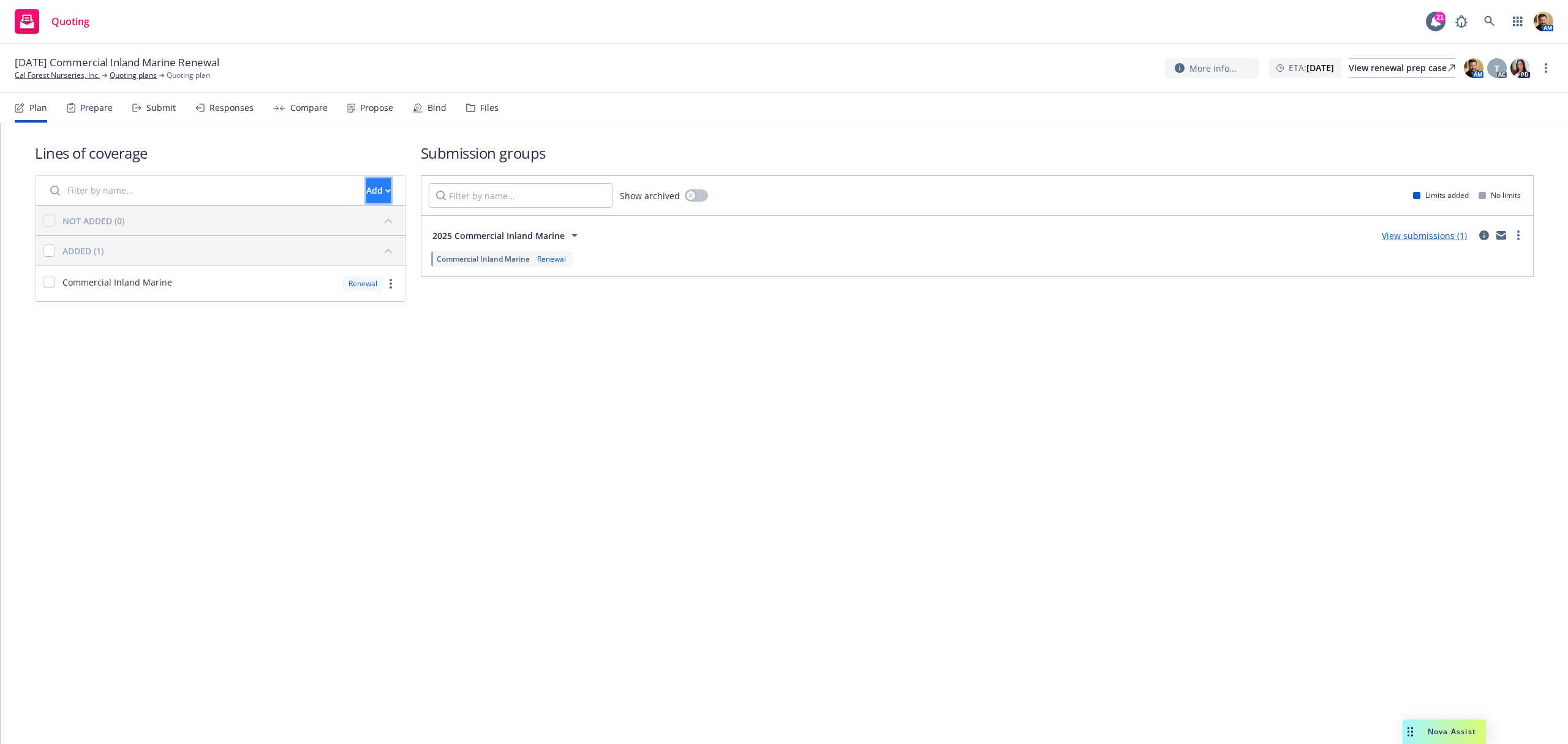
click at [366, 190] on div "Add" at bounding box center [379, 191] width 25 height 23
click at [377, 224] on span "Create new business lines of coverage" at bounding box center [419, 222] width 187 height 12
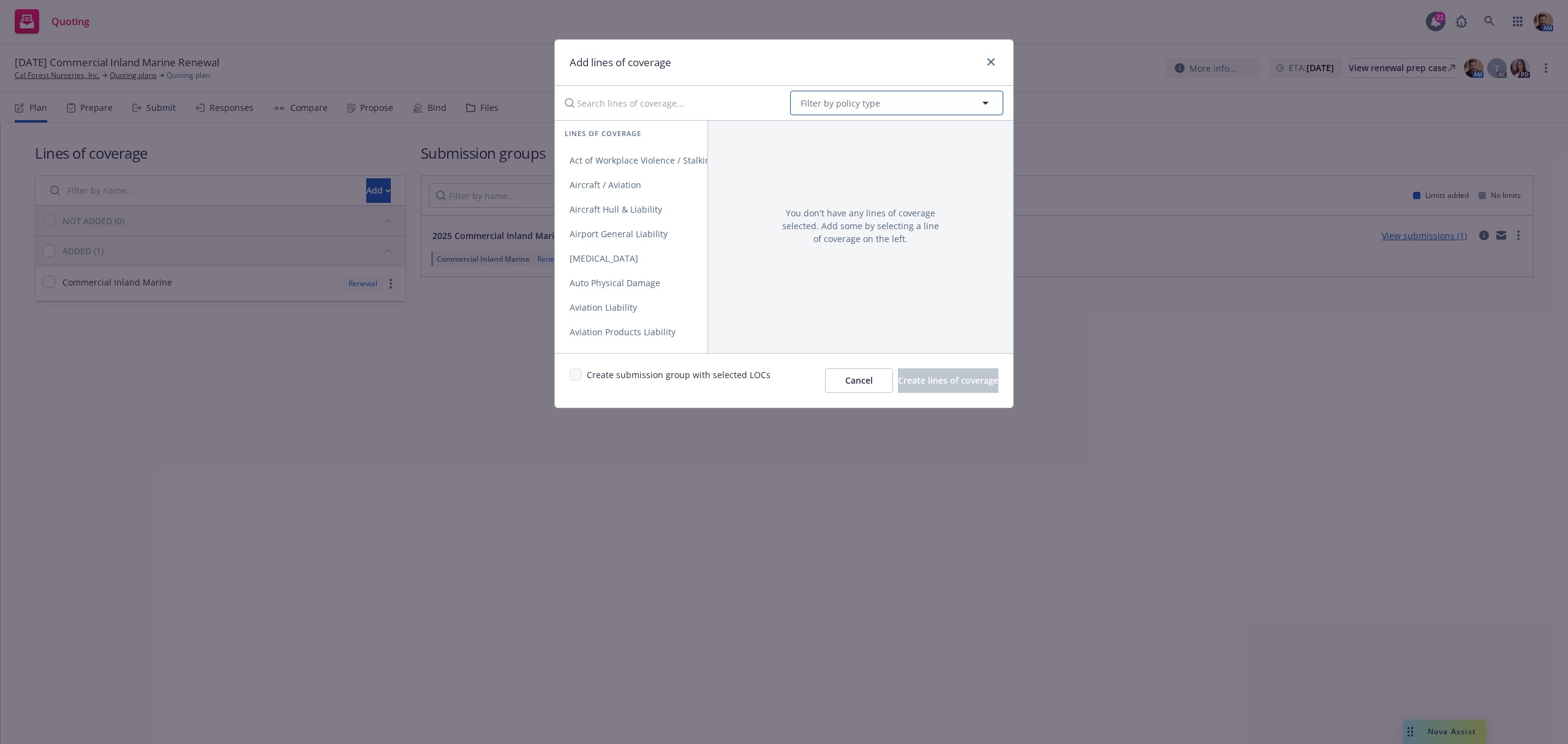
click at [856, 106] on span "Filter by policy type" at bounding box center [840, 103] width 80 height 12
type input "property"
click at [841, 139] on strong "Commercial Property" at bounding box center [848, 137] width 90 height 12
click at [650, 159] on span "Commercial Property" at bounding box center [612, 160] width 115 height 12
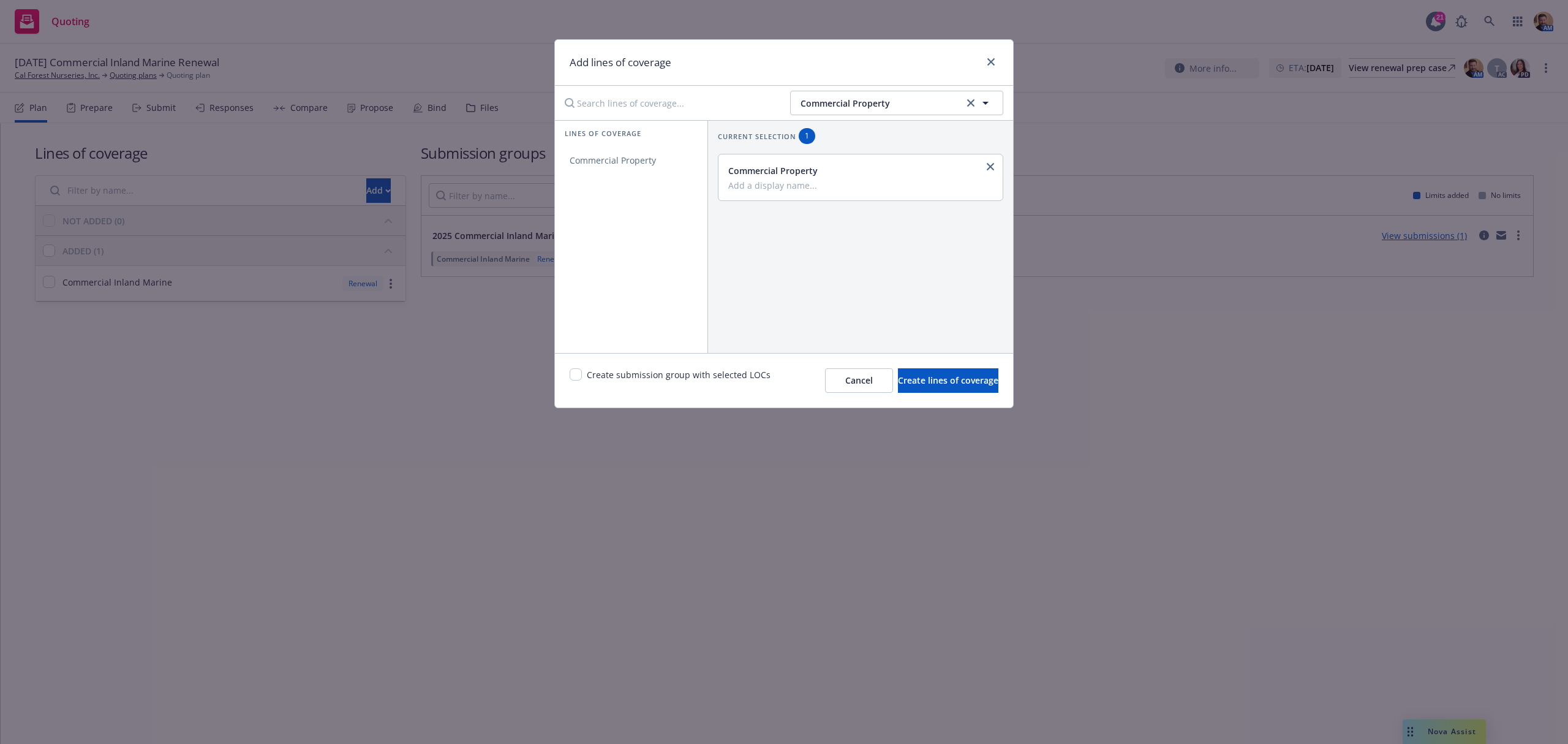
click at [807, 185] on input "Add a display name..." at bounding box center [859, 185] width 262 height 11
type input "24 25 PROP (BPP/STOCK/BI)"
click at [918, 375] on span "Create lines of coverage" at bounding box center [948, 380] width 100 height 12
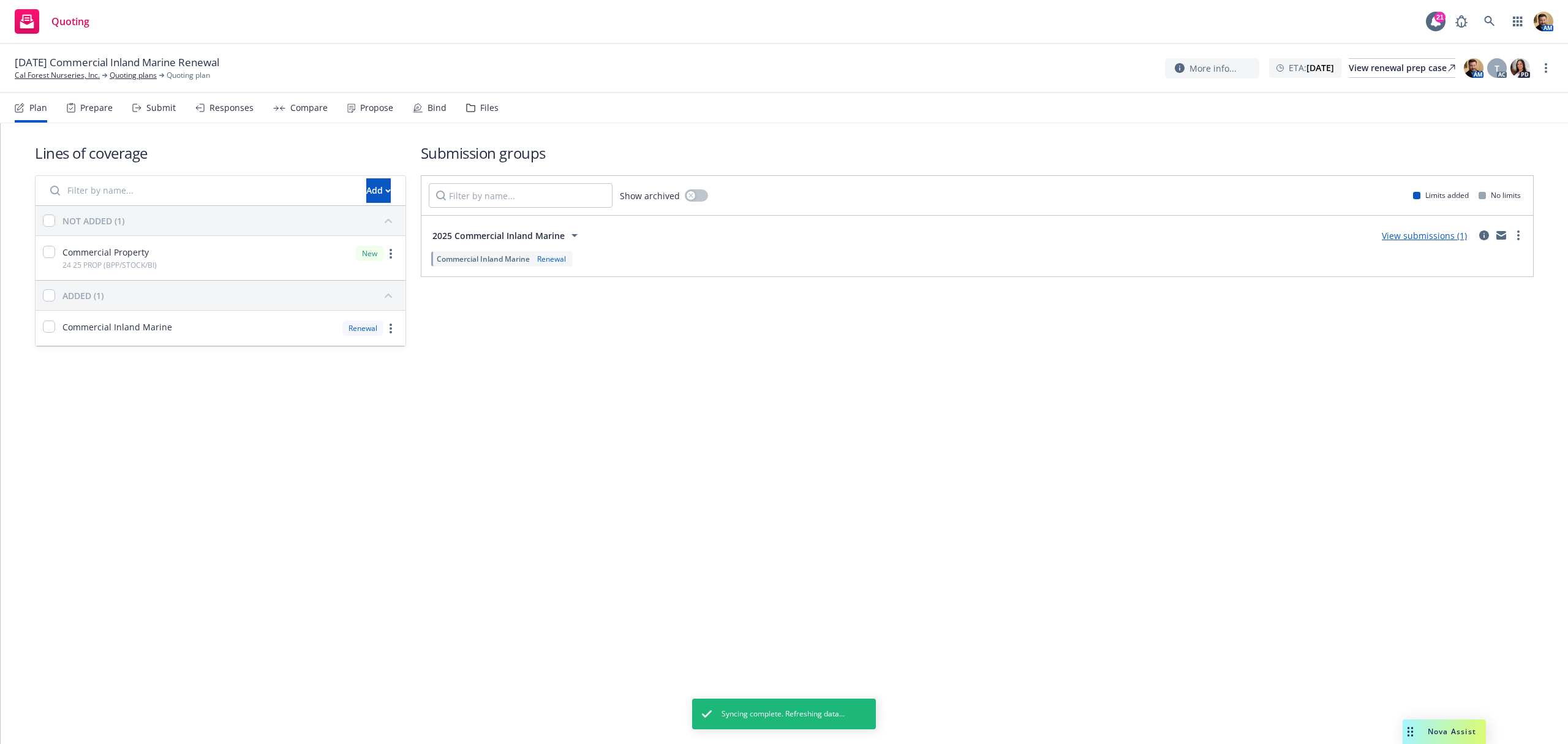
click at [1441, 236] on link "View submissions (1)" at bounding box center [1424, 235] width 85 height 12
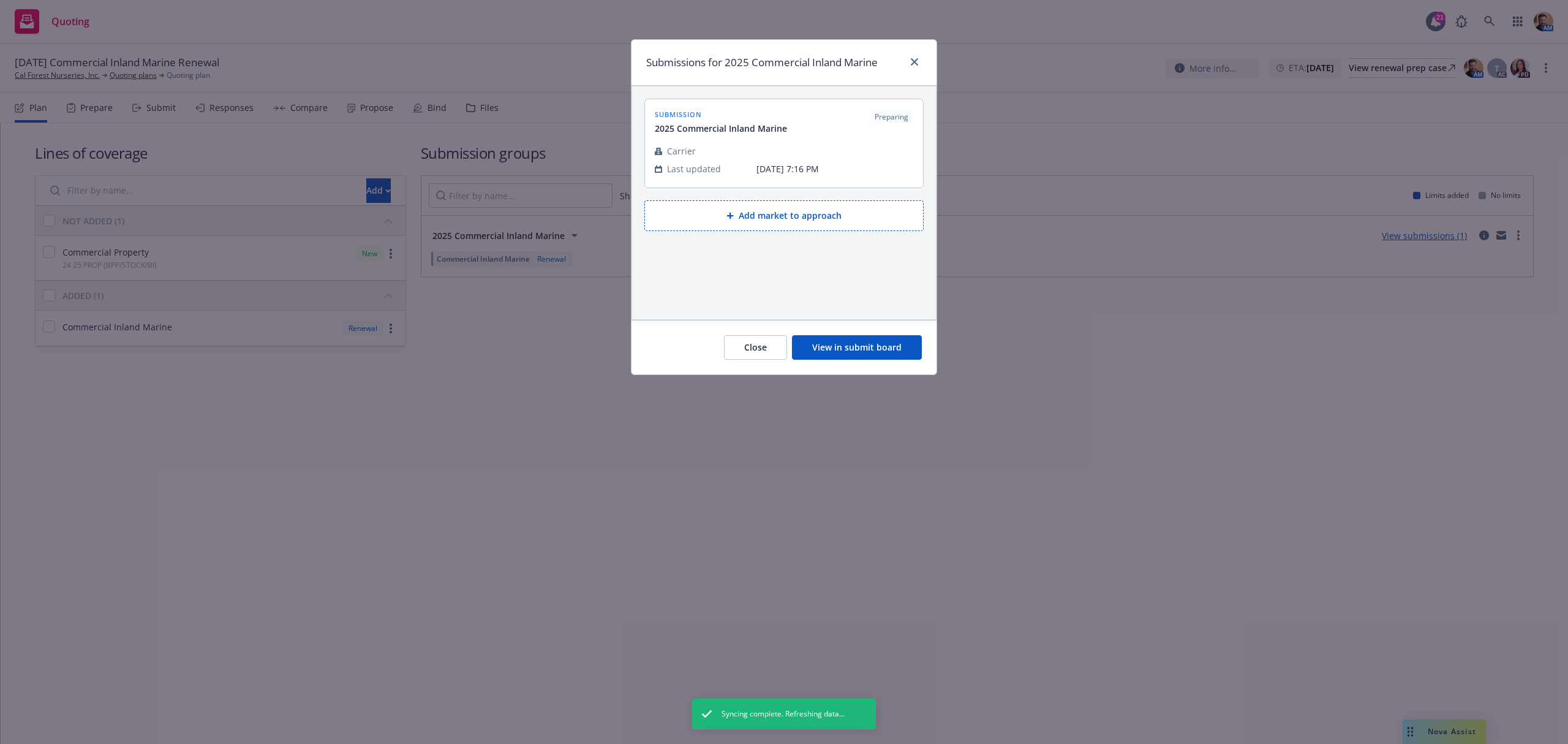
click at [746, 348] on button "Close" at bounding box center [755, 348] width 63 height 25
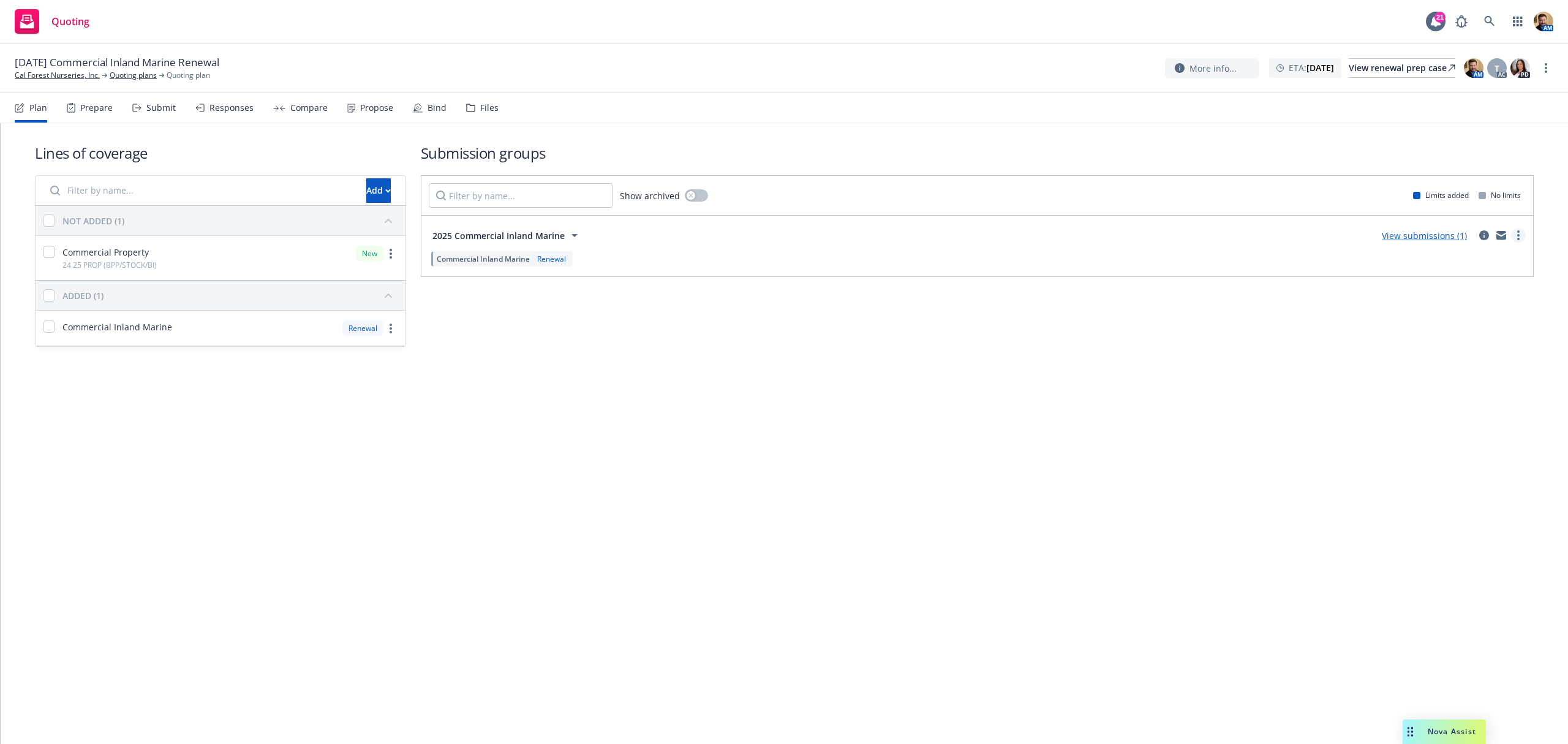
click at [1520, 241] on link "more" at bounding box center [1518, 235] width 15 height 15
click at [786, 313] on div "Submission groups Show archived Limits added No limits 2025 Commercial Inland M…" at bounding box center [977, 245] width 1113 height 204
click at [149, 108] on div "Submit" at bounding box center [161, 107] width 29 height 10
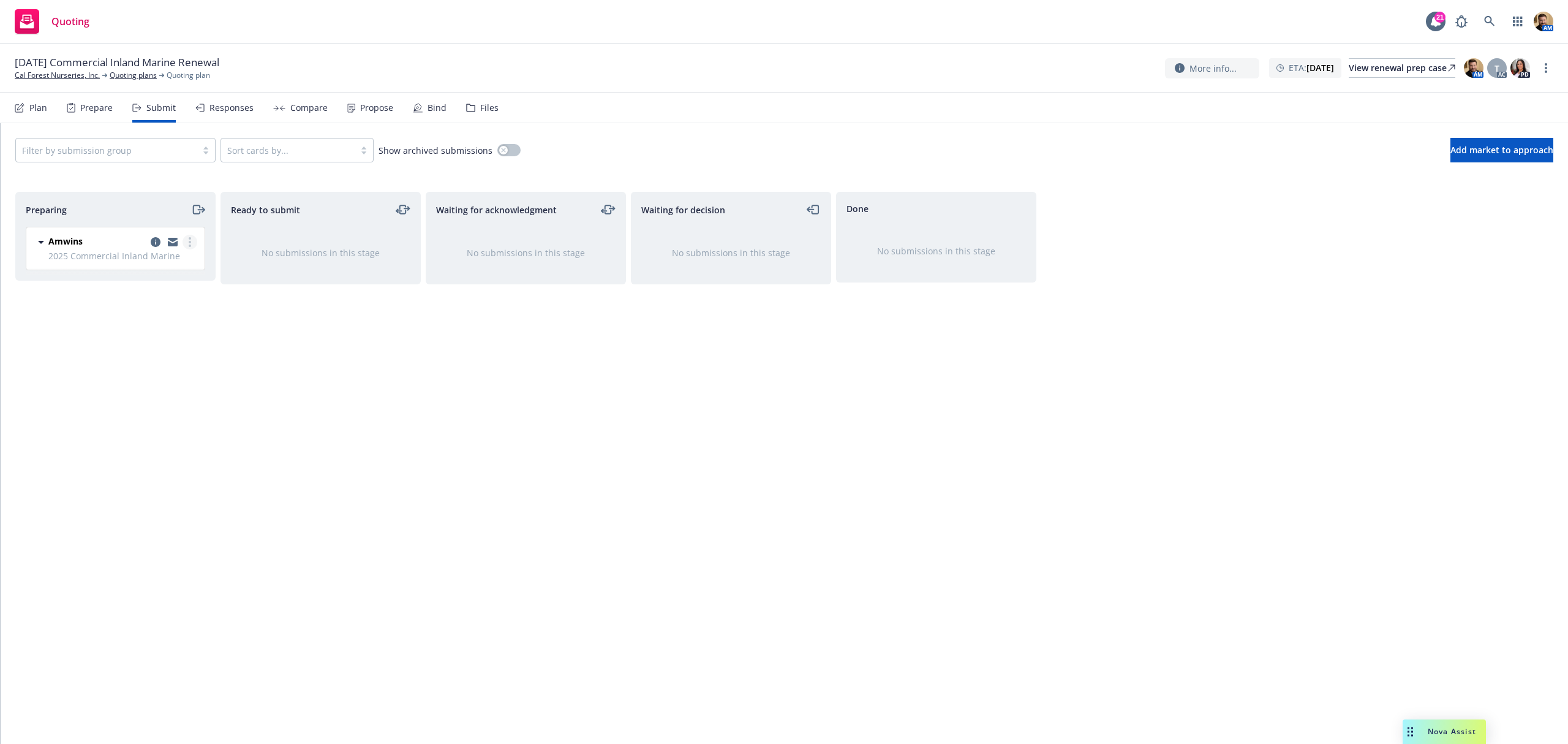
click at [191, 239] on link "more" at bounding box center [190, 241] width 15 height 15
click at [152, 239] on icon "copy logging email" at bounding box center [155, 241] width 10 height 10
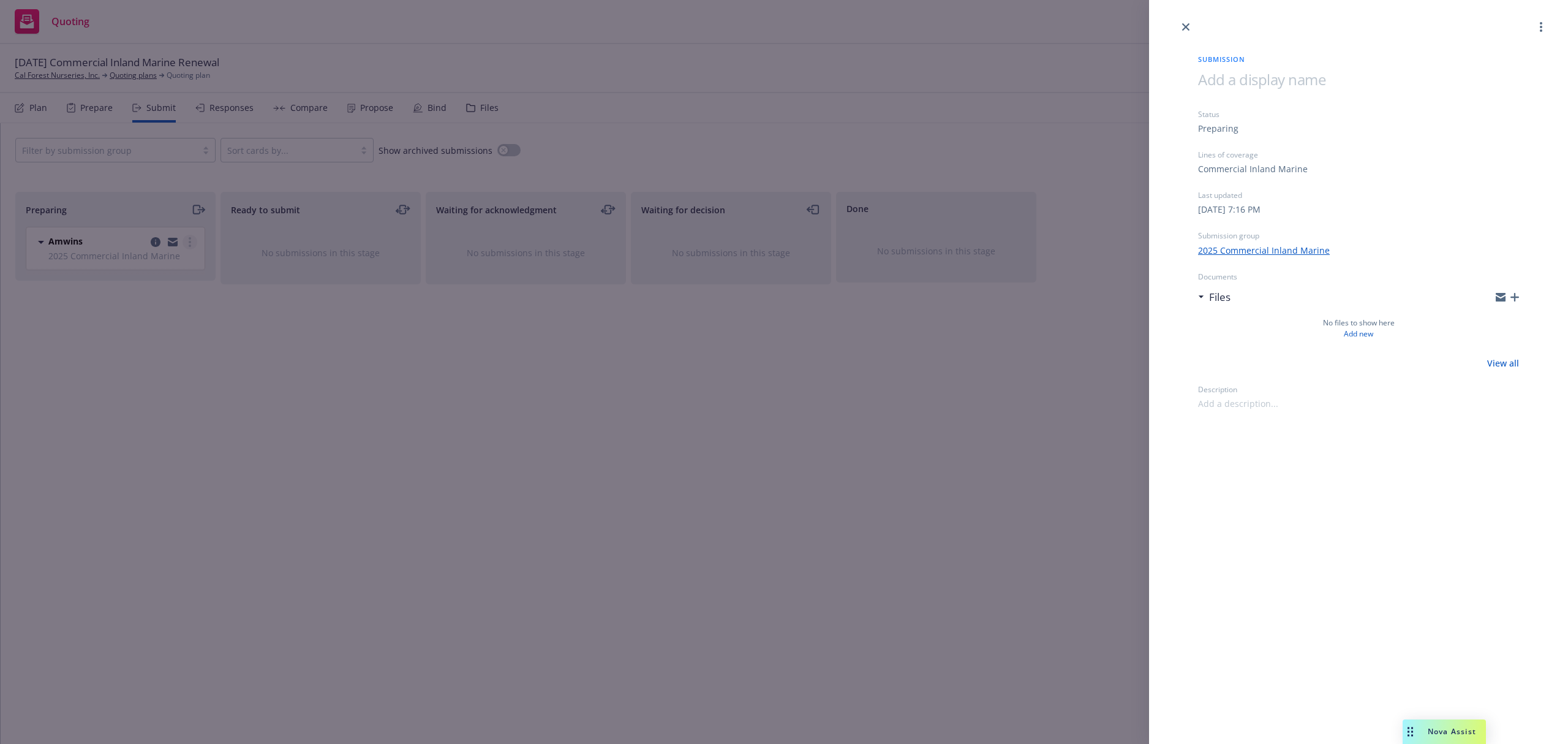
click at [187, 241] on div "Submission Status Preparing Lines of coverage Commercial Inland Marine Last upd…" at bounding box center [784, 372] width 1568 height 744
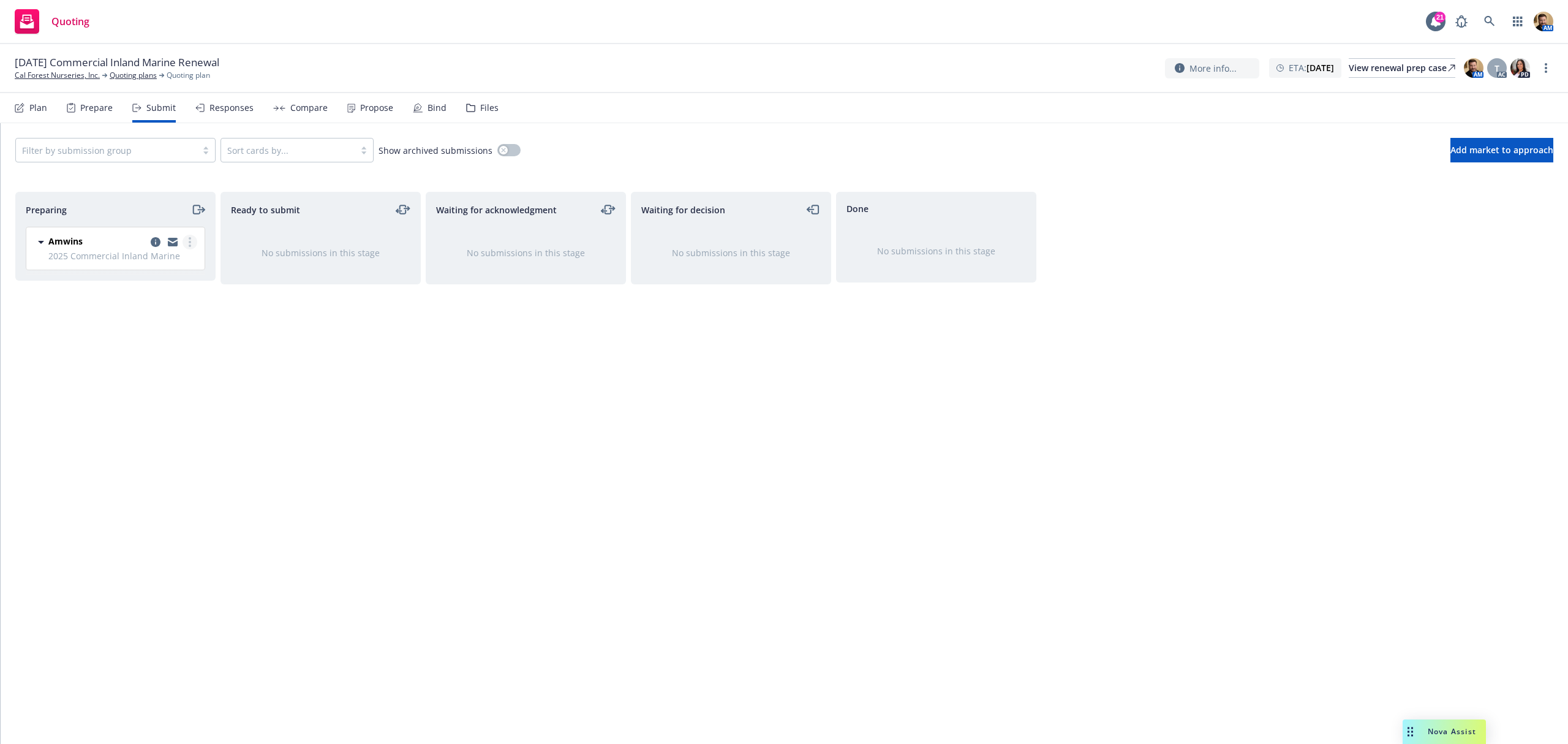
click at [189, 243] on icon "more" at bounding box center [190, 241] width 3 height 10
click at [154, 239] on icon "copy logging email" at bounding box center [155, 241] width 10 height 10
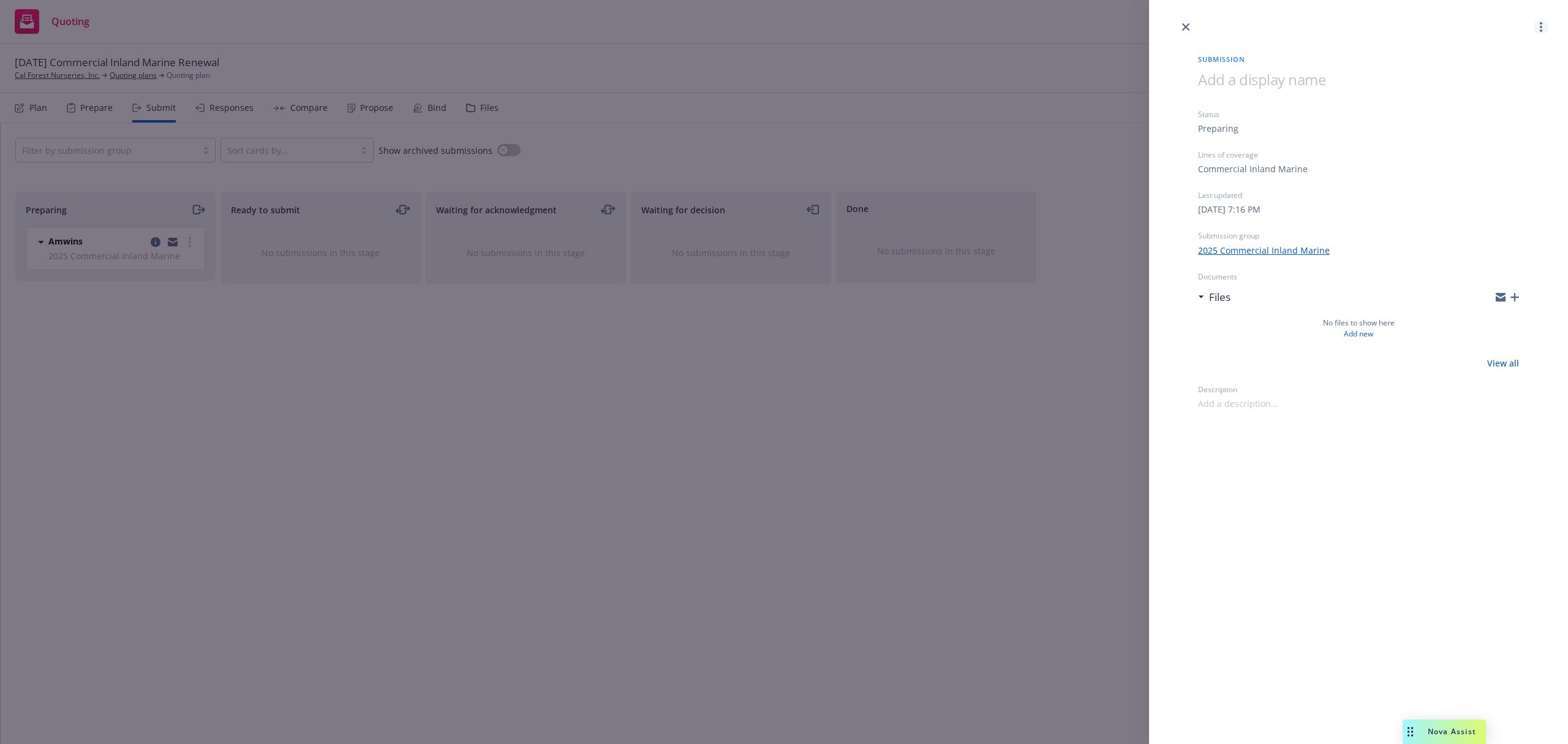
click at [1539, 25] on link "more" at bounding box center [1541, 27] width 15 height 15
click at [1476, 81] on span "Archive submission" at bounding box center [1493, 81] width 110 height 12
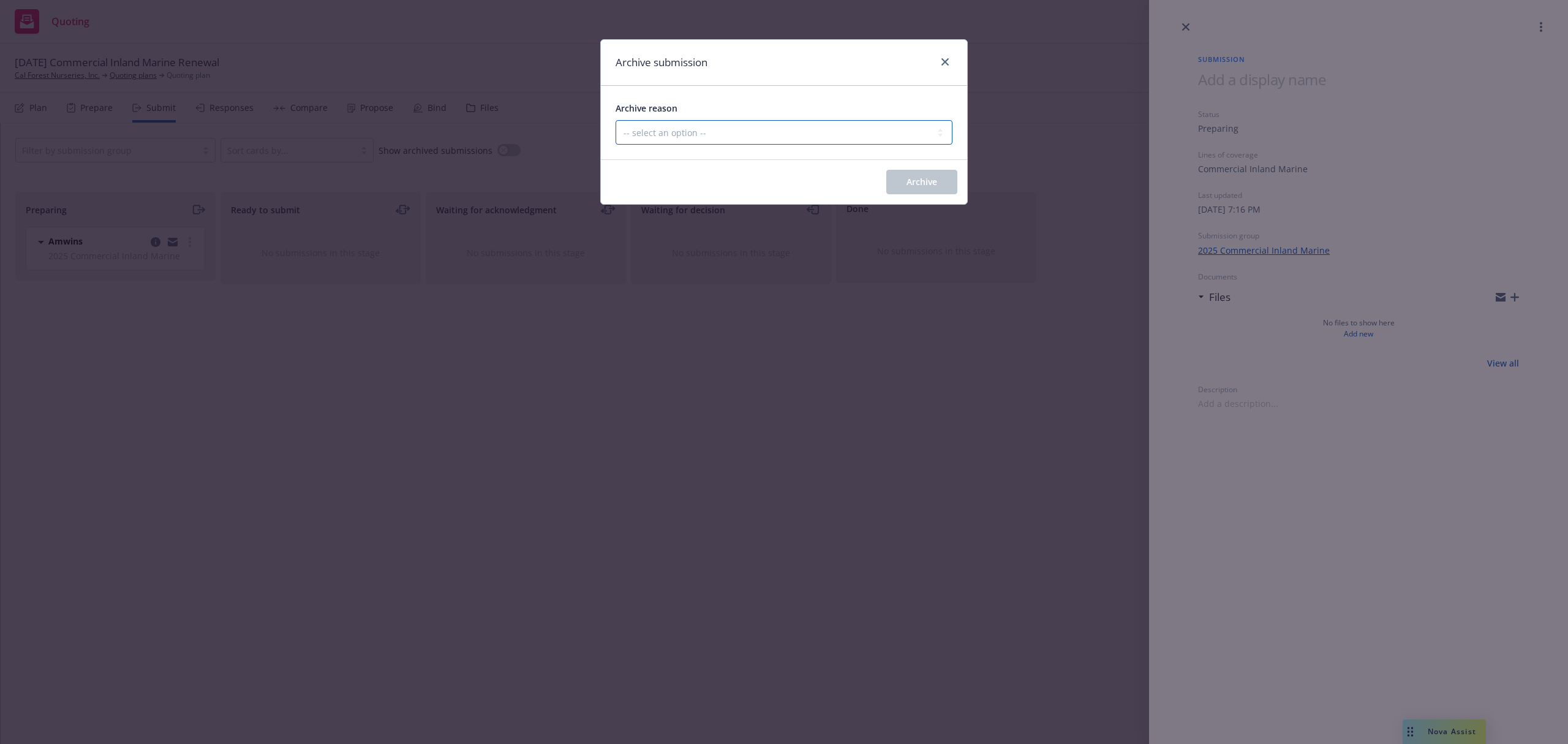
click at [731, 128] on select "-- select an option -- Carrier unresponsive Client decided not to proceed with …" at bounding box center [784, 132] width 337 height 25
select select "MADE_BY_MISTAKE"
click at [616, 121] on select "-- select an option -- Carrier unresponsive Client decided not to proceed with …" at bounding box center [784, 132] width 337 height 25
click at [931, 184] on span "Archive" at bounding box center [922, 181] width 31 height 12
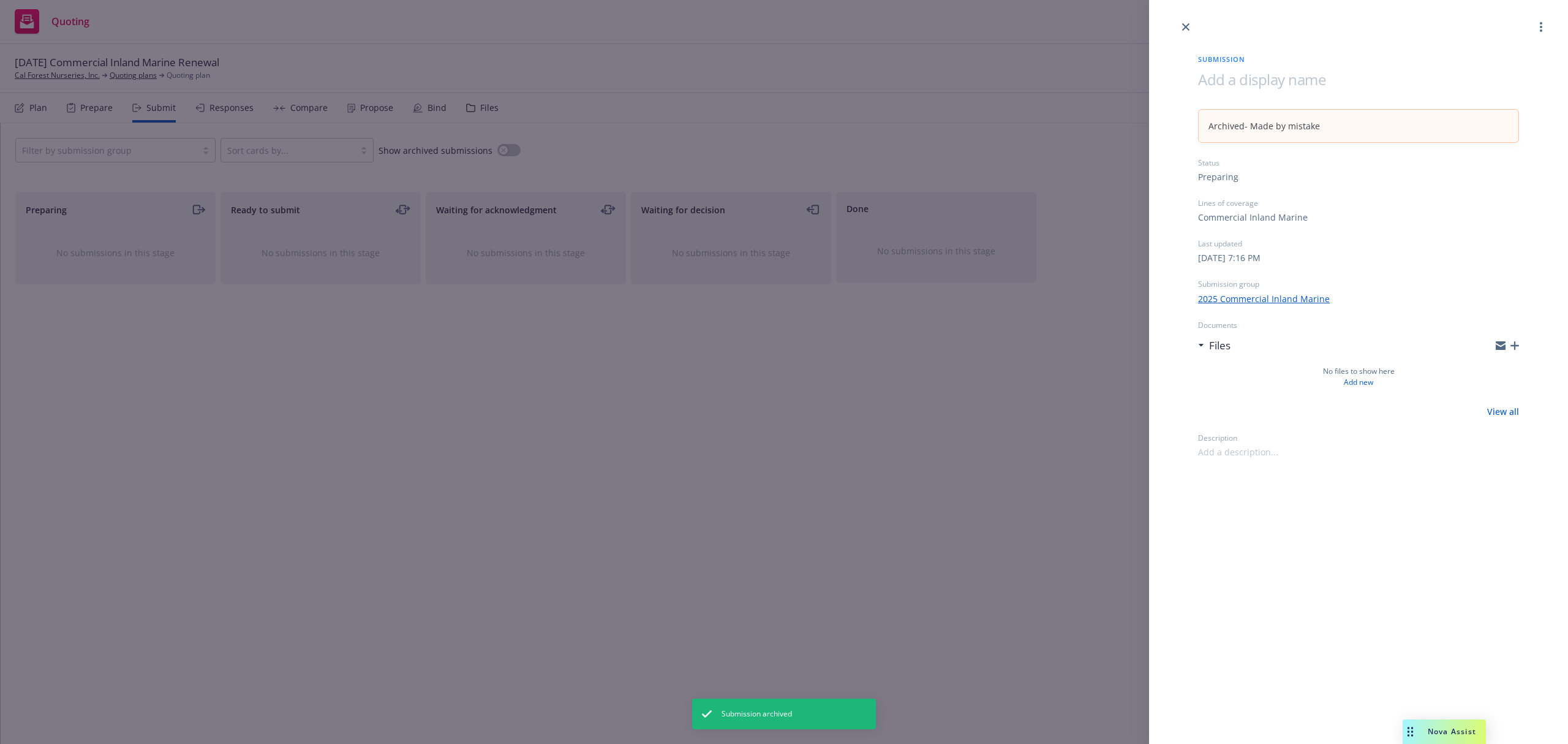
click at [93, 106] on div "Submission Archived - Made by mistake Status Preparing Lines of coverage Commer…" at bounding box center [784, 372] width 1568 height 744
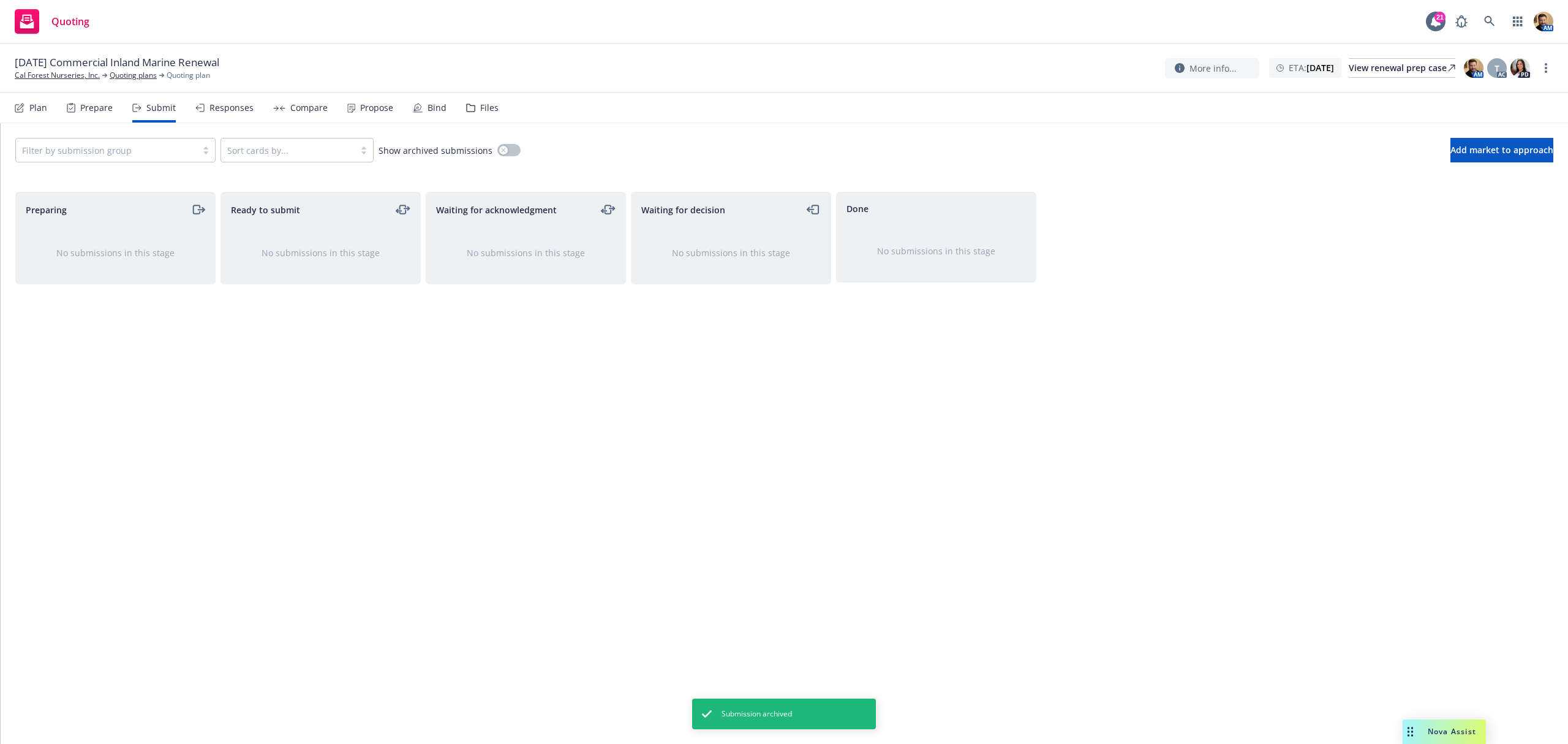
click at [38, 106] on div "Plan" at bounding box center [38, 107] width 18 height 10
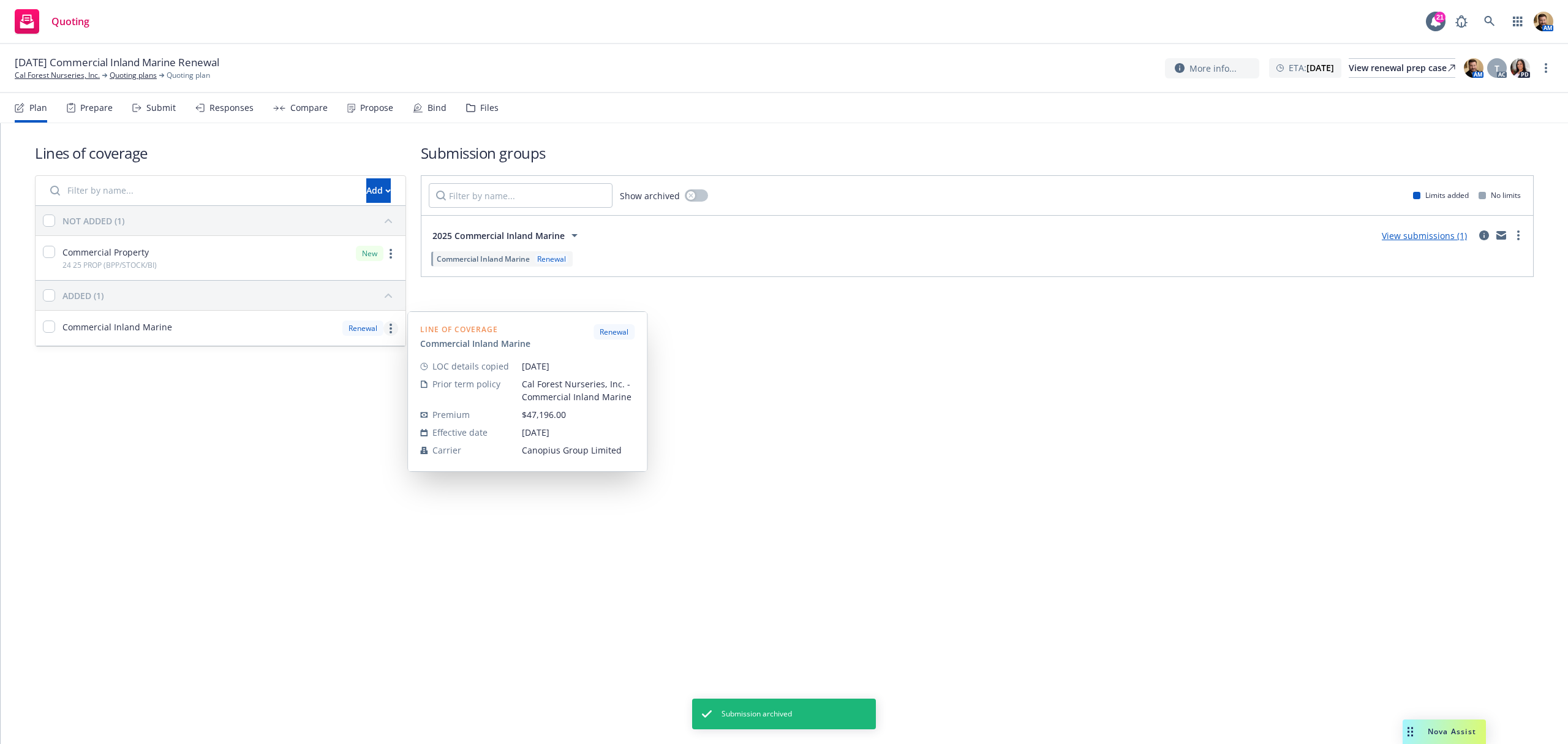
click at [393, 329] on link "more" at bounding box center [390, 328] width 15 height 15
click at [359, 459] on span "Remove from all submission groups" at bounding box center [299, 456] width 177 height 12
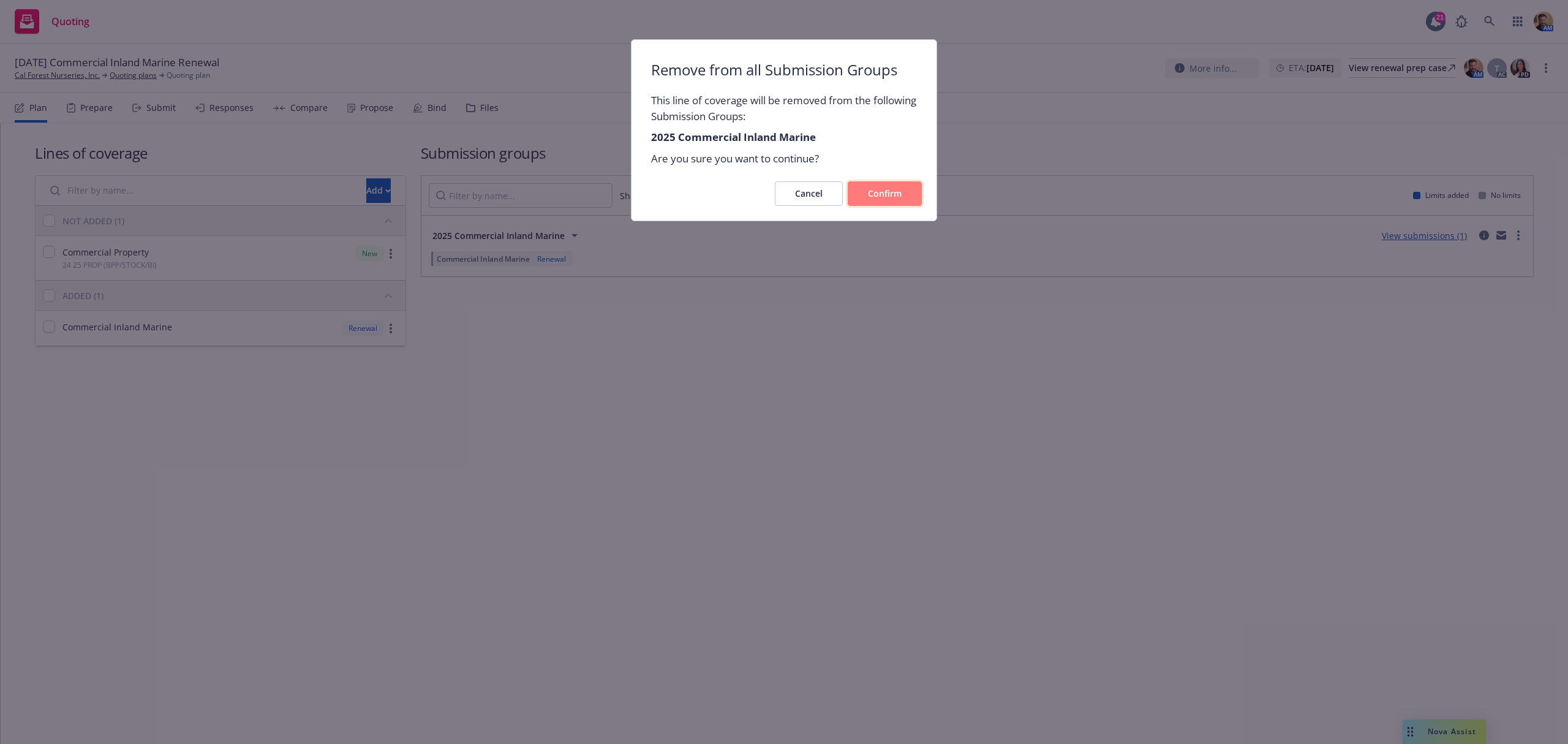
click at [893, 197] on span "Confirm" at bounding box center [885, 193] width 34 height 12
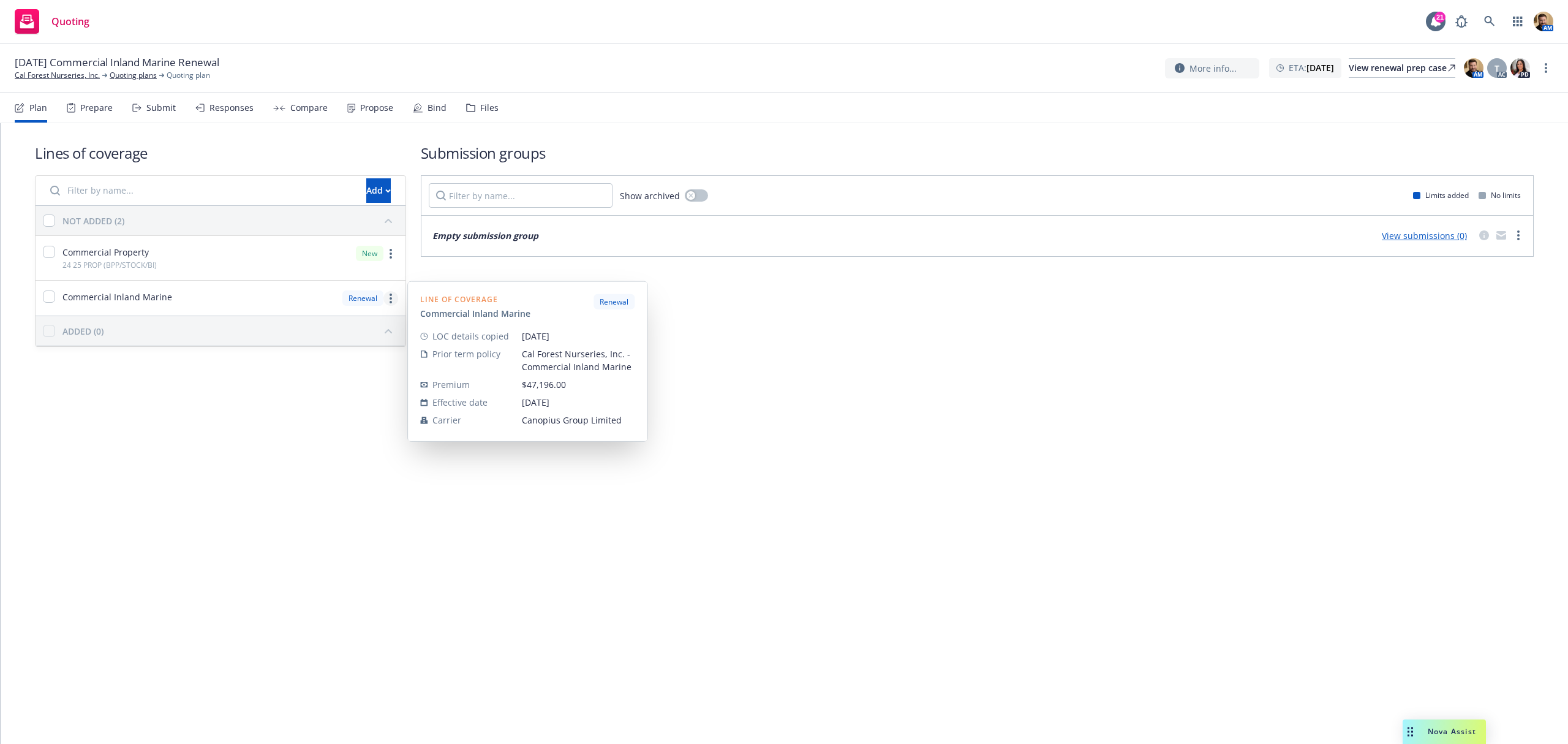
click at [392, 299] on link "more" at bounding box center [390, 298] width 15 height 15
click at [300, 452] on link "Archive" at bounding box center [303, 452] width 185 height 25
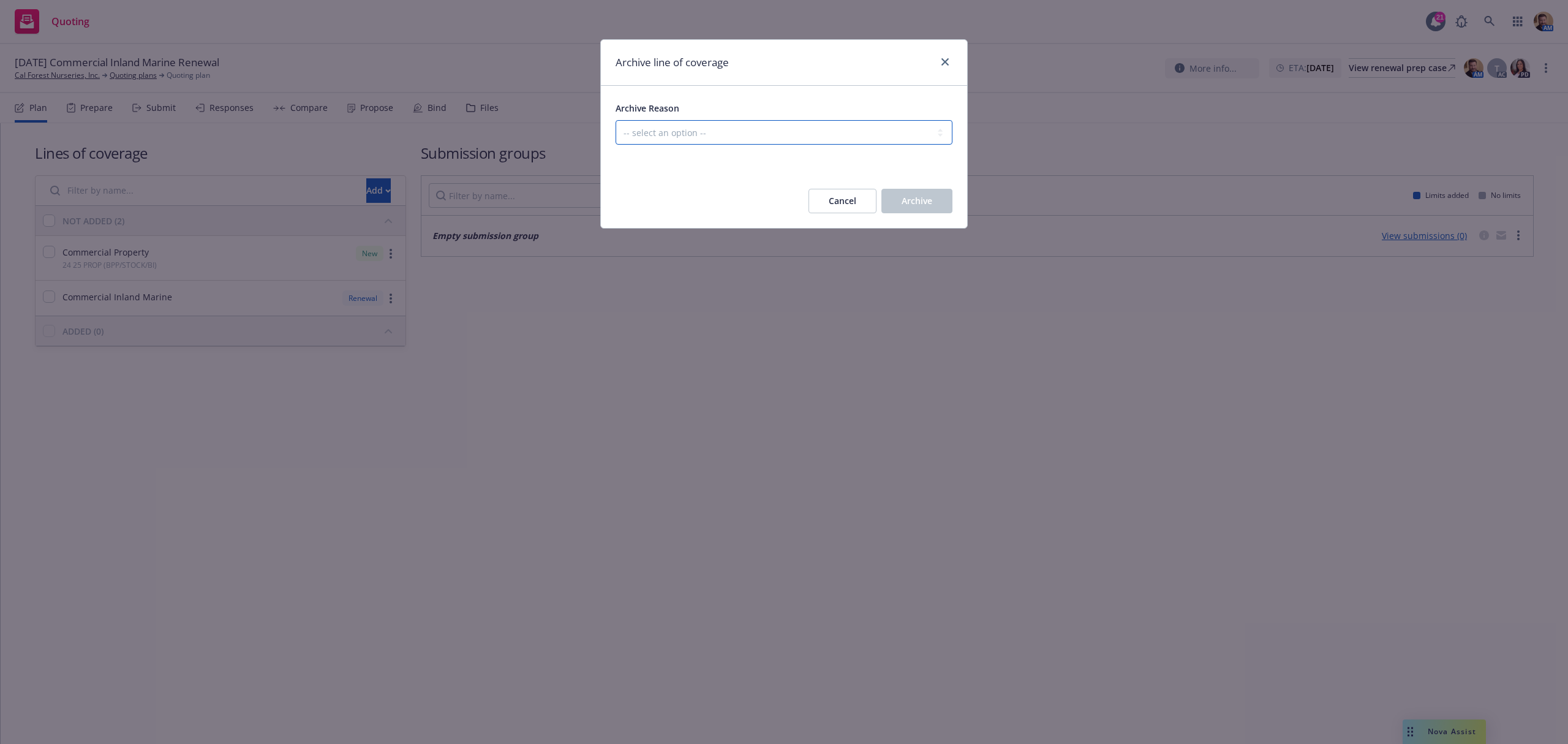
click at [667, 123] on select "-- select an option -- Created in error Duplicated" at bounding box center [784, 132] width 337 height 25
select select "ARCHIVED_CREATED_IN_ERROR"
click at [616, 121] on select "-- select an option -- Created in error Duplicated" at bounding box center [784, 132] width 337 height 25
click at [910, 194] on button "Archive" at bounding box center [917, 202] width 71 height 25
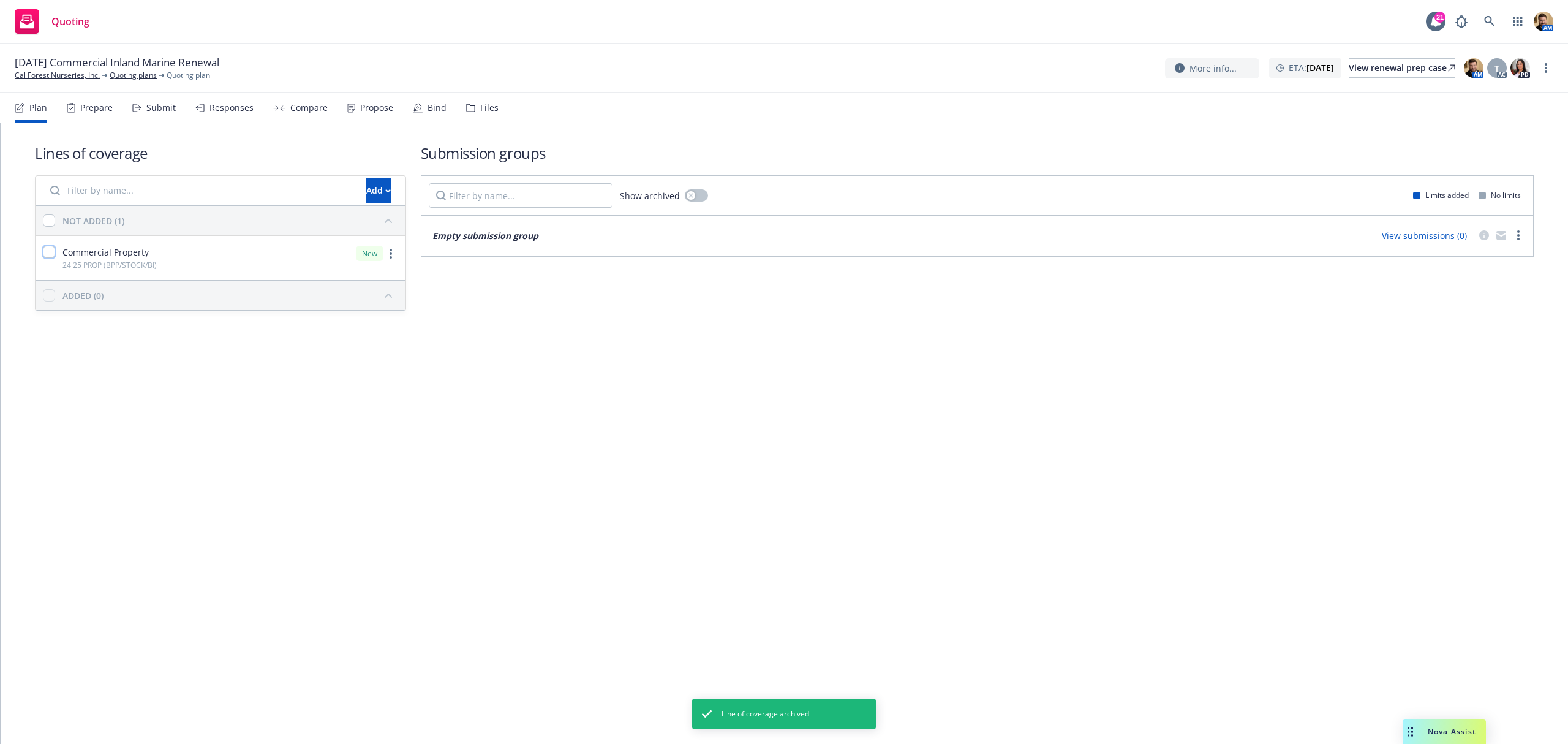
click at [51, 254] on input "checkbox" at bounding box center [49, 252] width 12 height 12
checkbox input "true"
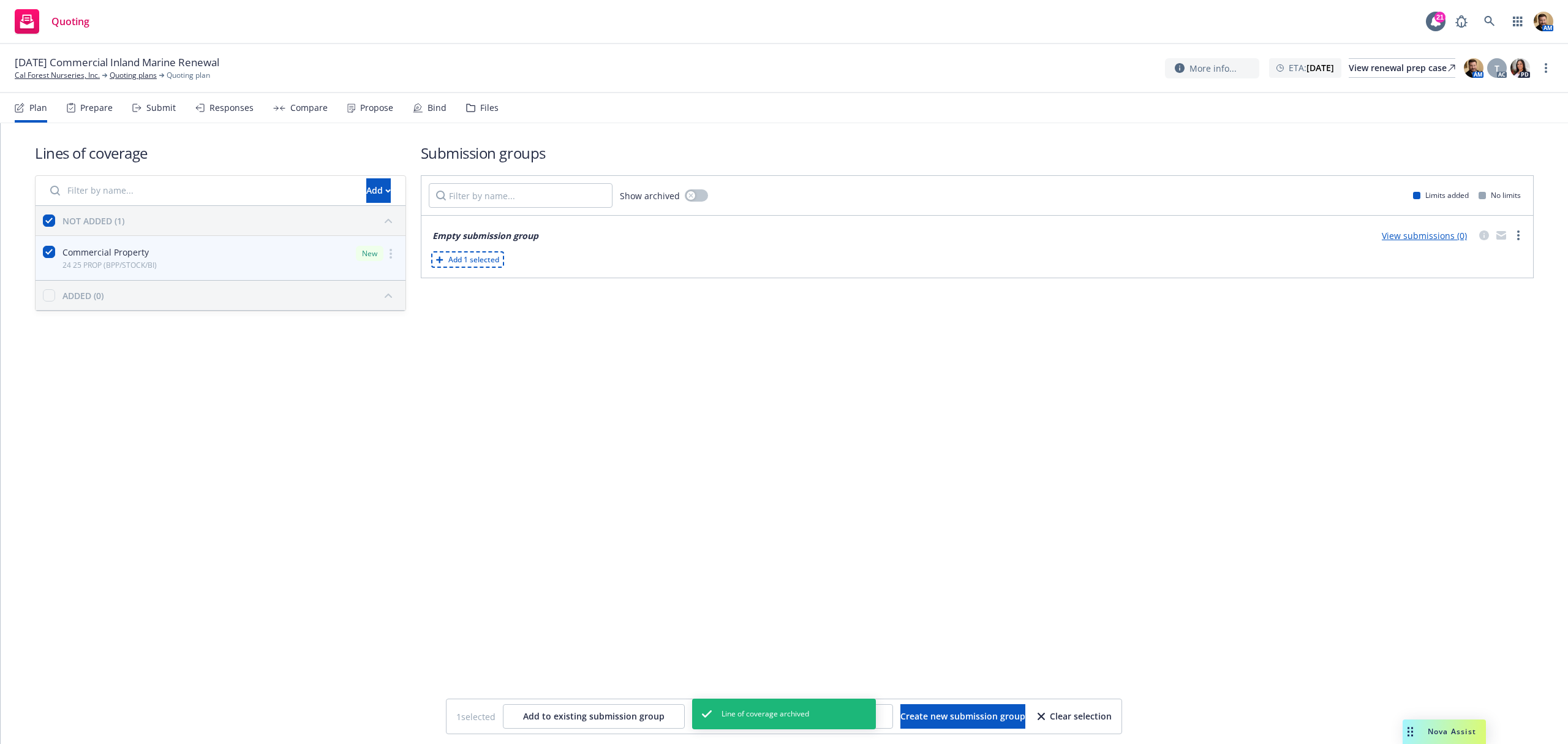
click at [1419, 233] on link "View submissions (0)" at bounding box center [1424, 235] width 85 height 12
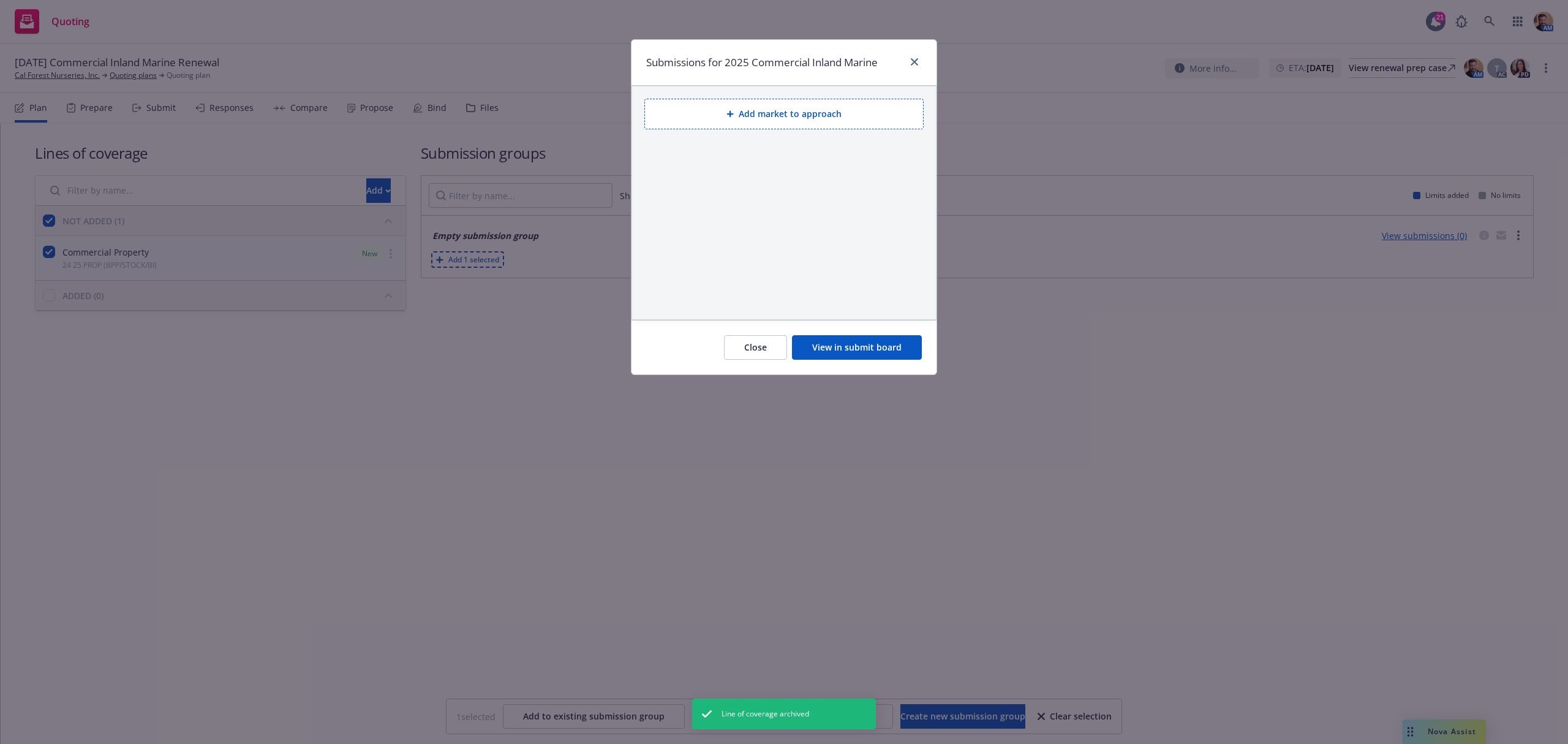
click at [778, 110] on button "Add market to approach" at bounding box center [784, 114] width 280 height 31
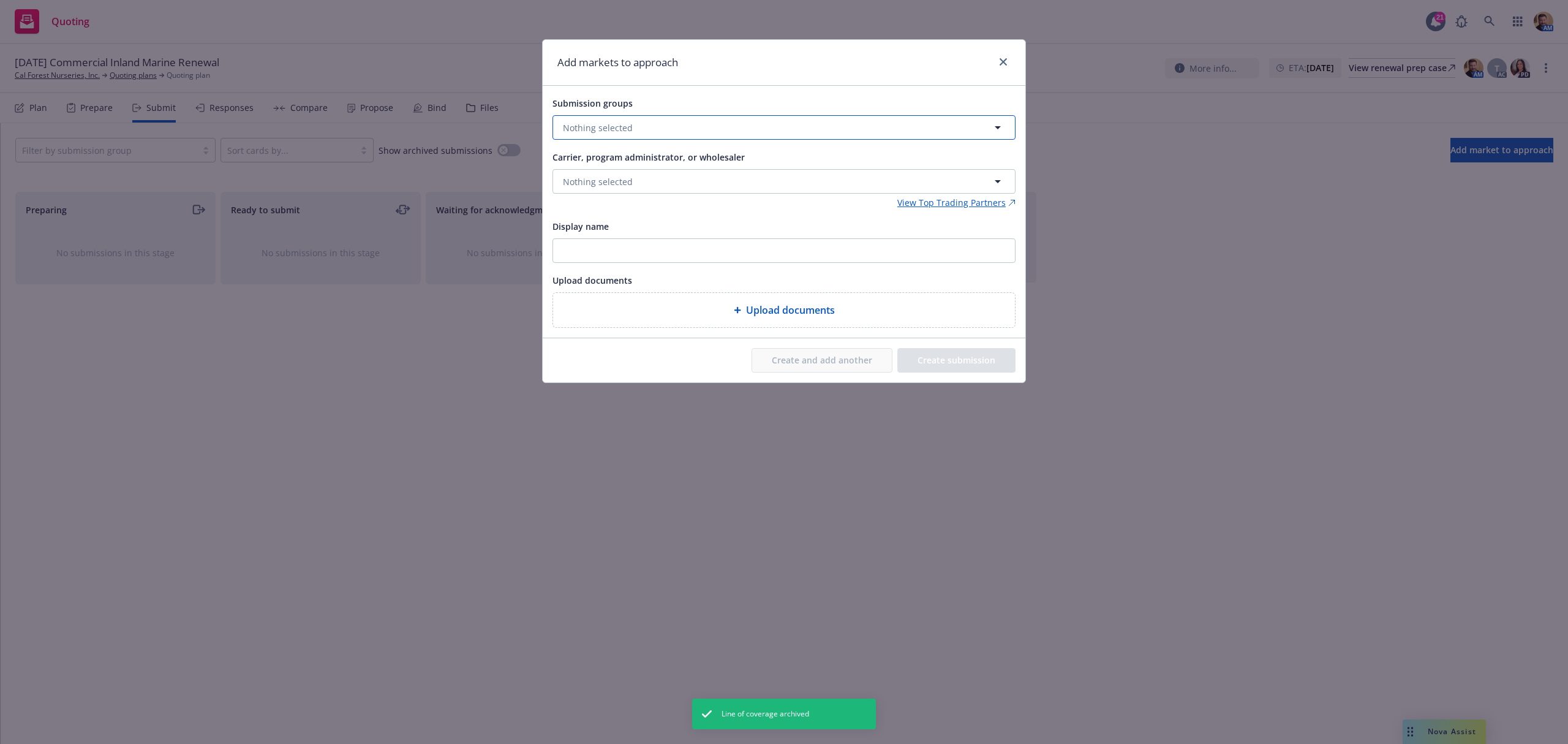
click at [669, 130] on button "Nothing selected" at bounding box center [784, 128] width 463 height 25
click at [686, 90] on div "Submission groups Nothing selected Unselect all No results Carrier, program adm…" at bounding box center [784, 212] width 483 height 252
click at [652, 186] on button "Nothing selected" at bounding box center [784, 182] width 463 height 25
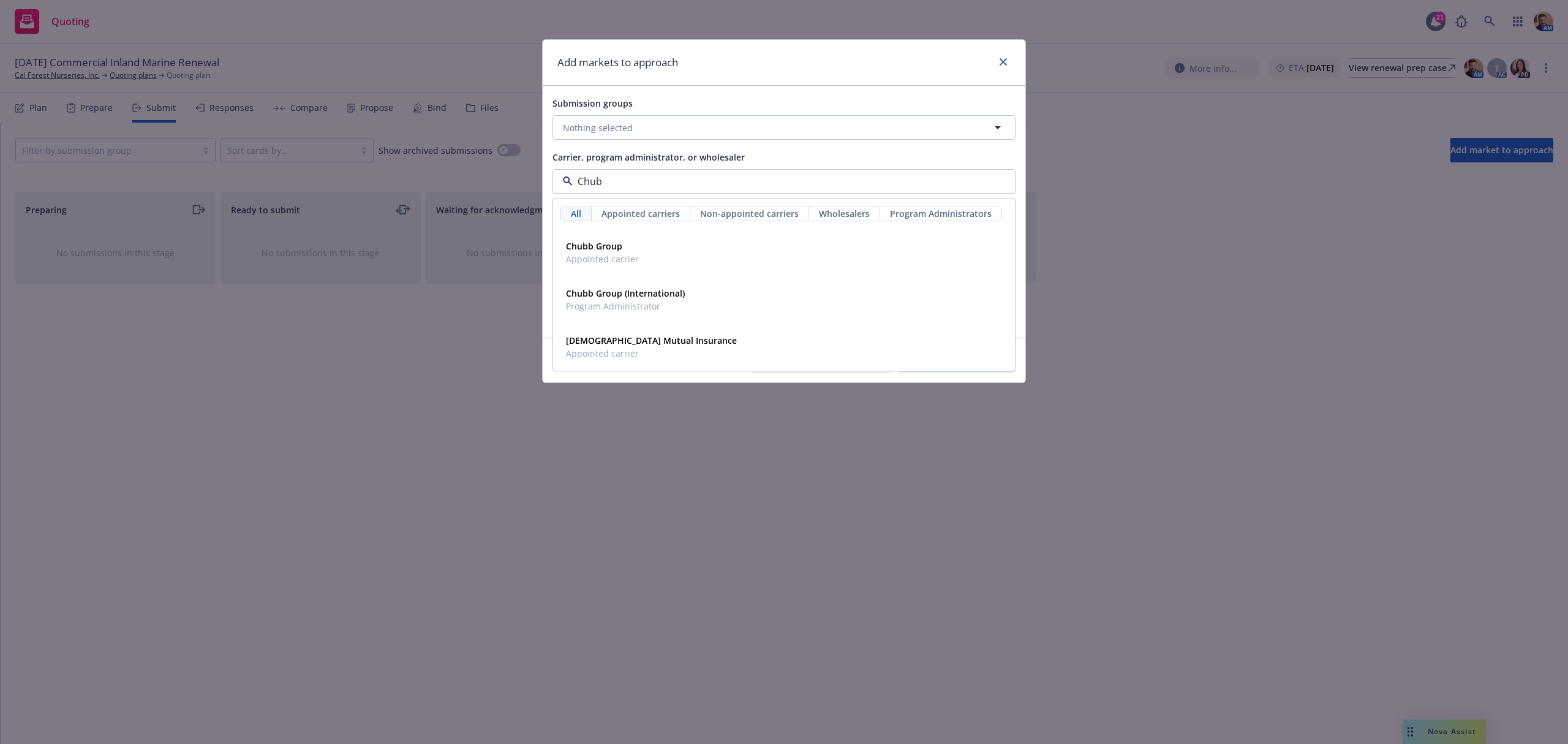
type input "Chubb"
click at [618, 252] on span "Chubb Group" at bounding box center [603, 246] width 73 height 12
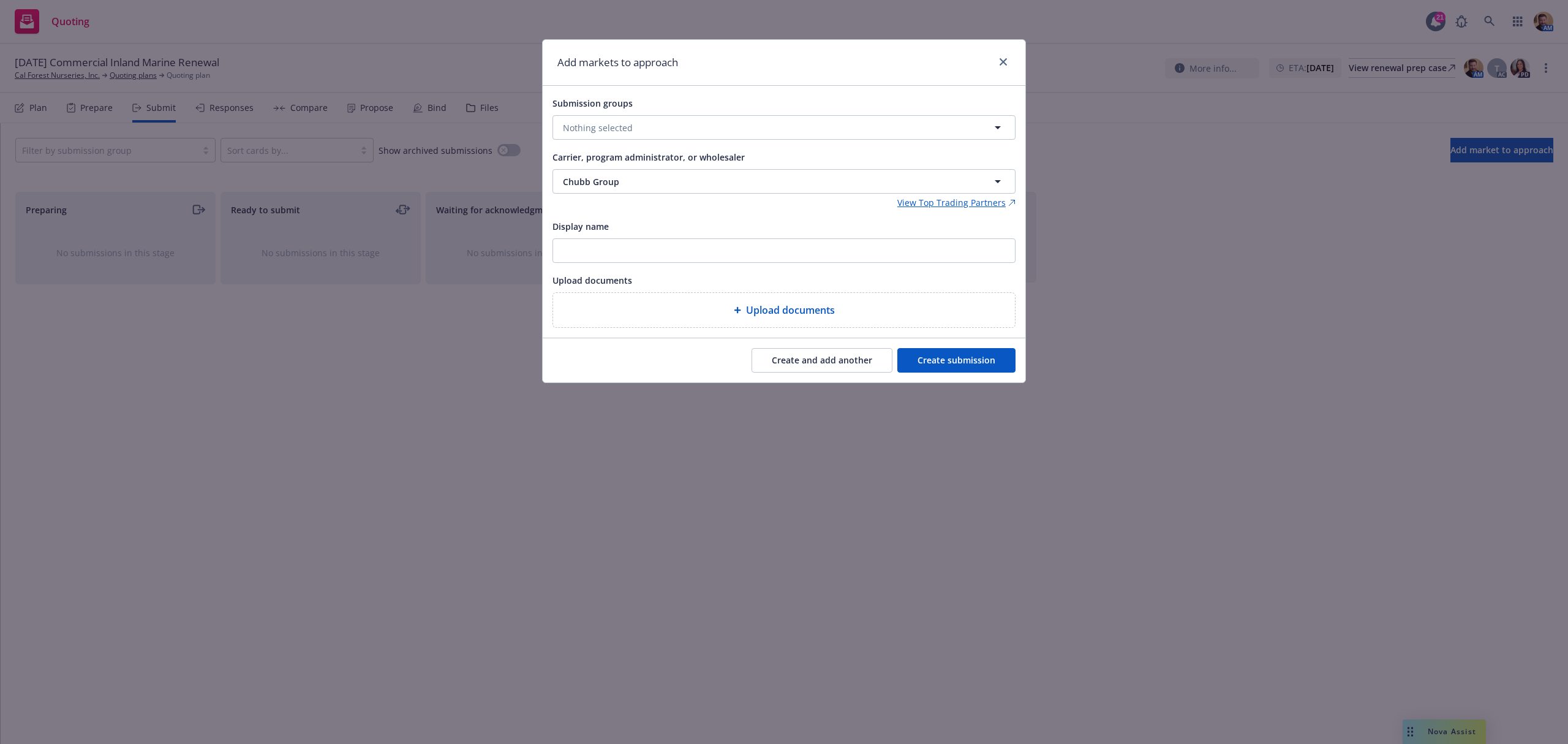
click at [986, 366] on button "Create submission" at bounding box center [956, 360] width 118 height 25
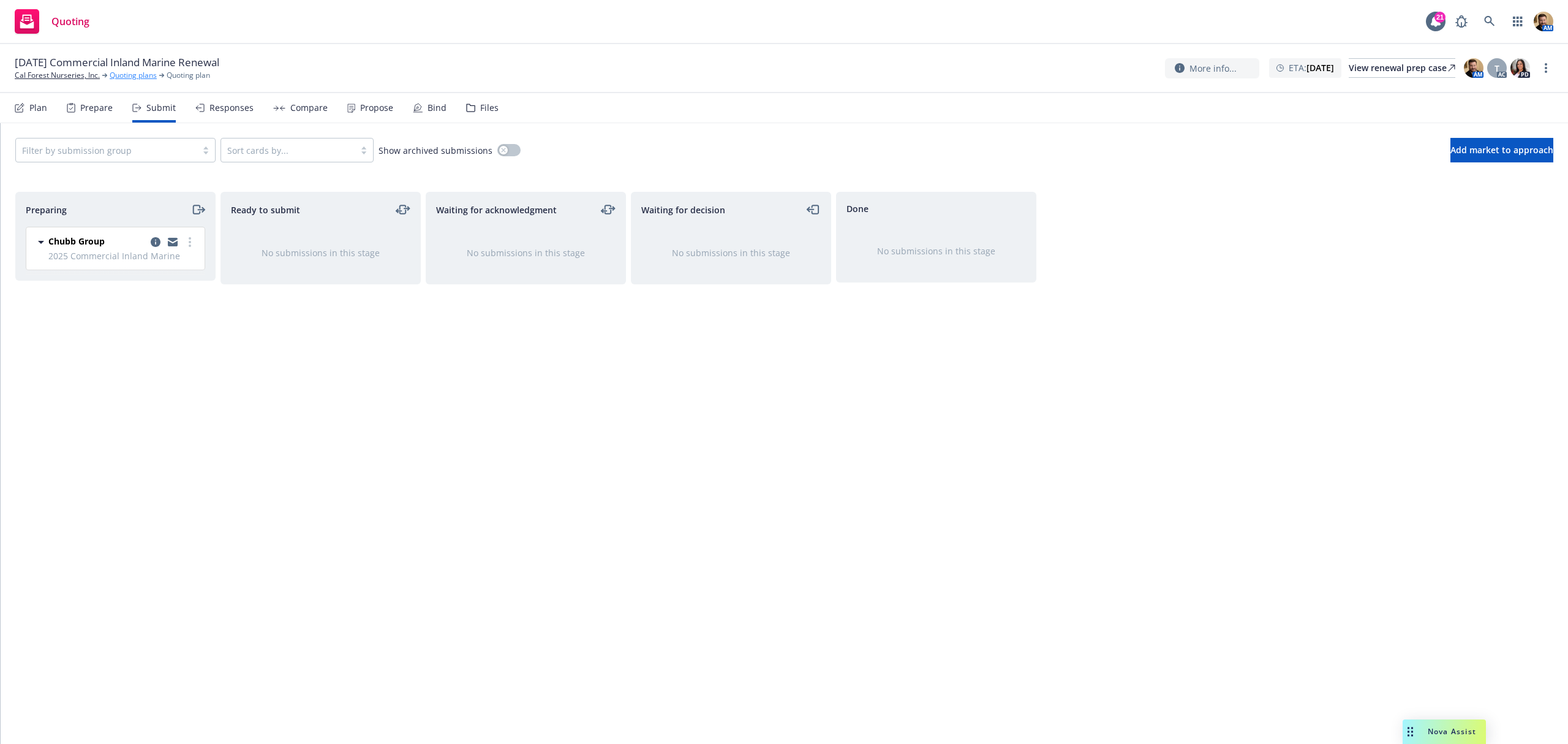
click at [115, 75] on link "Quoting plans" at bounding box center [133, 75] width 47 height 11
